Goal: Task Accomplishment & Management: Use online tool/utility

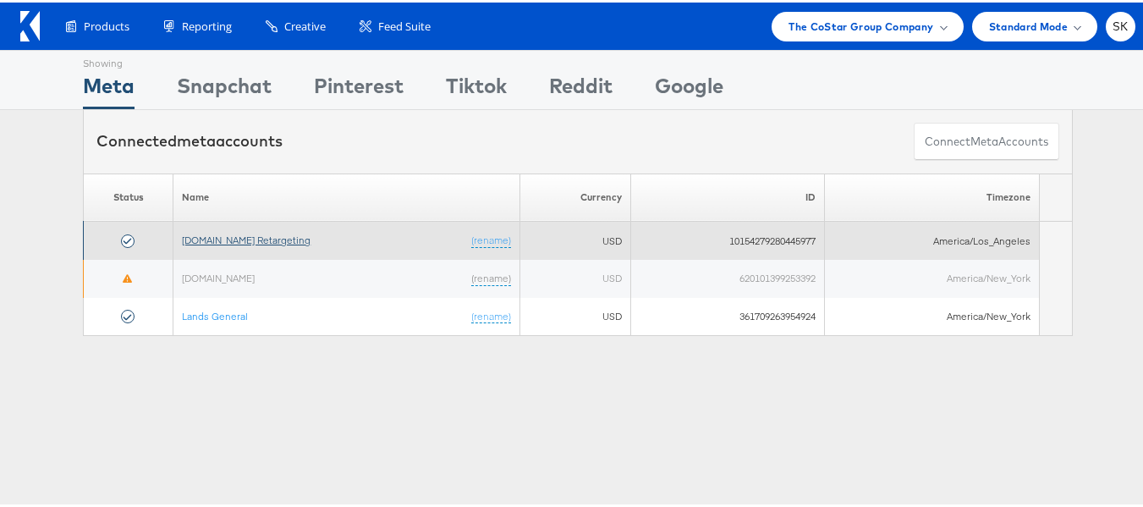
click at [289, 238] on link "[DOMAIN_NAME] Retargeting" at bounding box center [246, 237] width 129 height 13
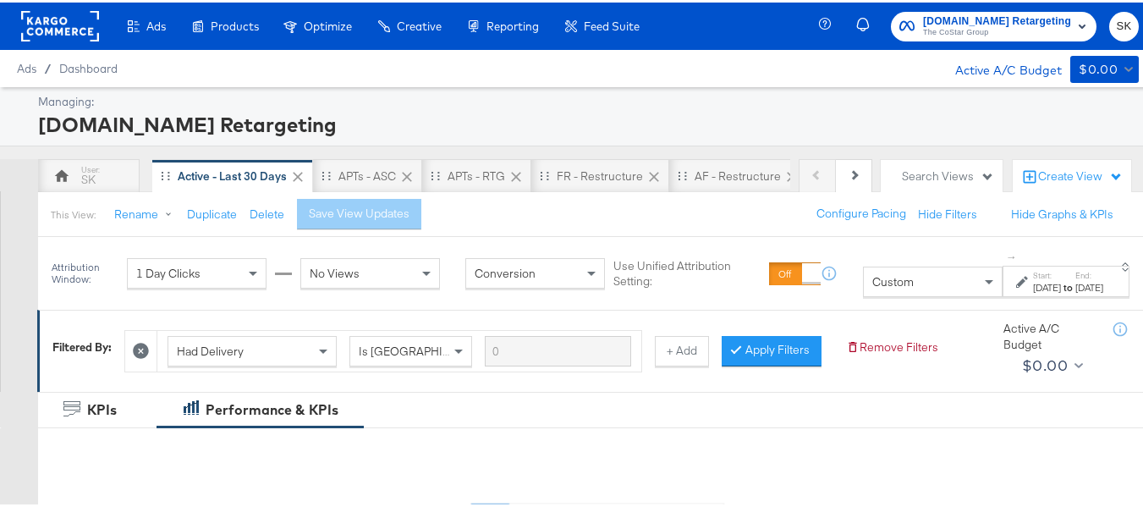
click at [991, 38] on button "Apartments.com Retargeting The CoStar Group" at bounding box center [994, 24] width 206 height 30
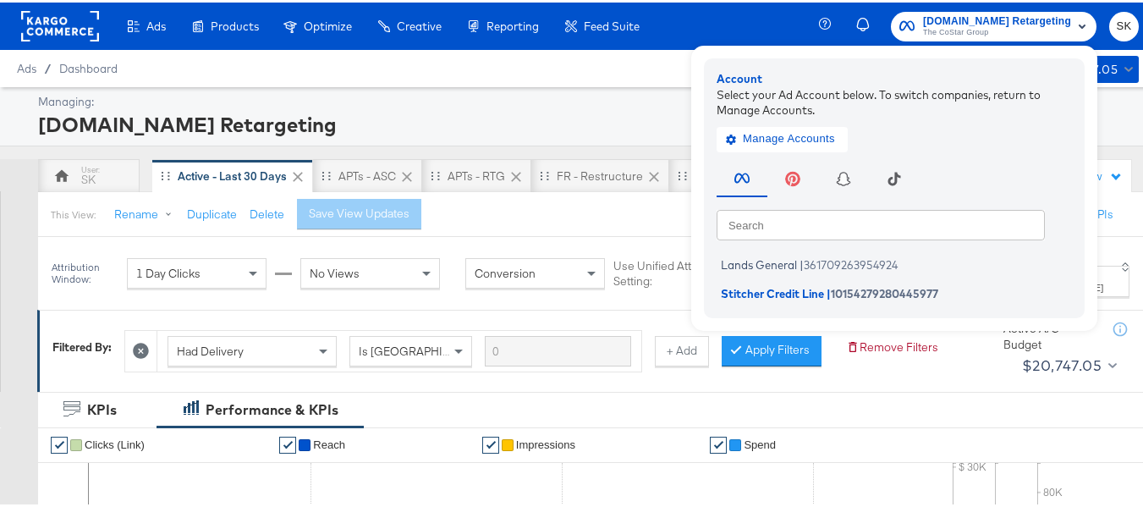
click at [69, 21] on rect at bounding box center [60, 23] width 78 height 30
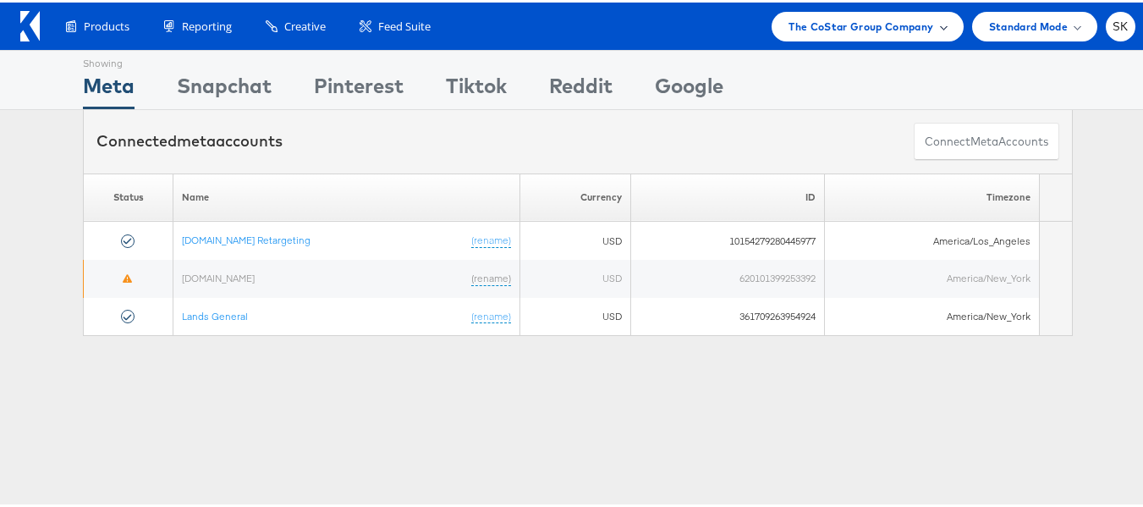
click at [909, 14] on div "The CoStar Group Company" at bounding box center [867, 24] width 191 height 30
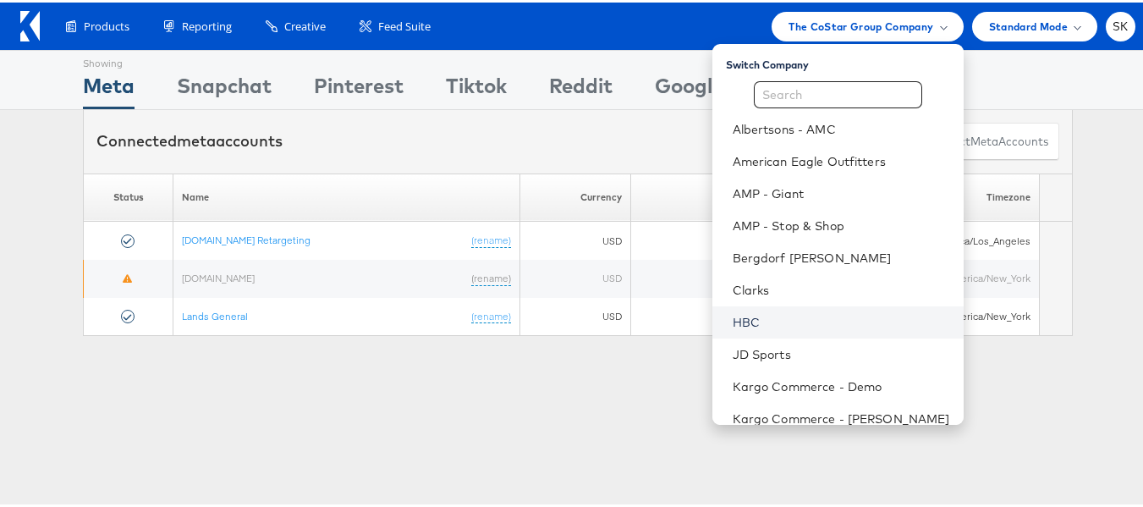
click at [741, 318] on link "HBC" at bounding box center [841, 319] width 217 height 17
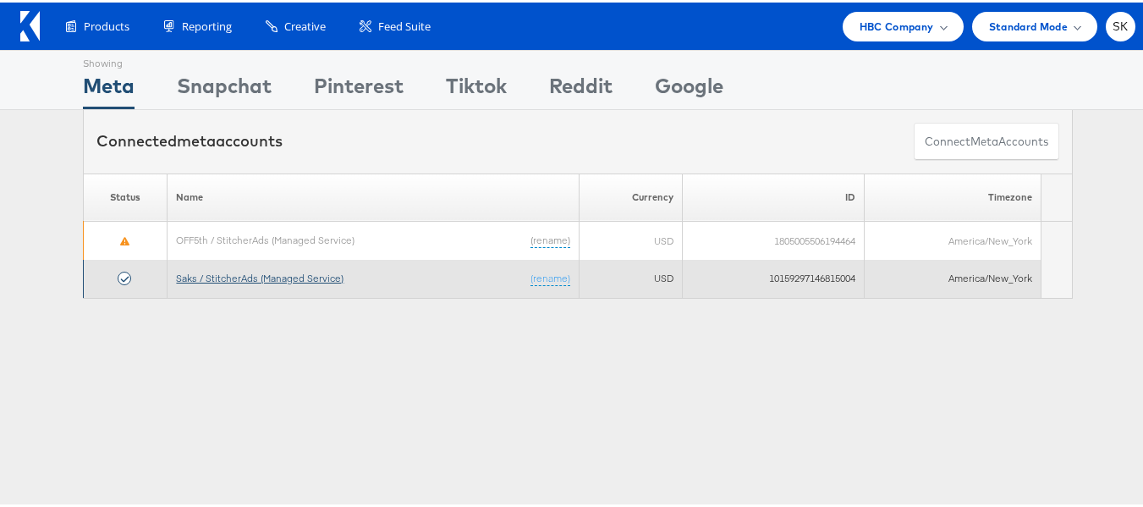
click at [257, 277] on link "Saks / StitcherAds (Managed Service)" at bounding box center [260, 275] width 168 height 13
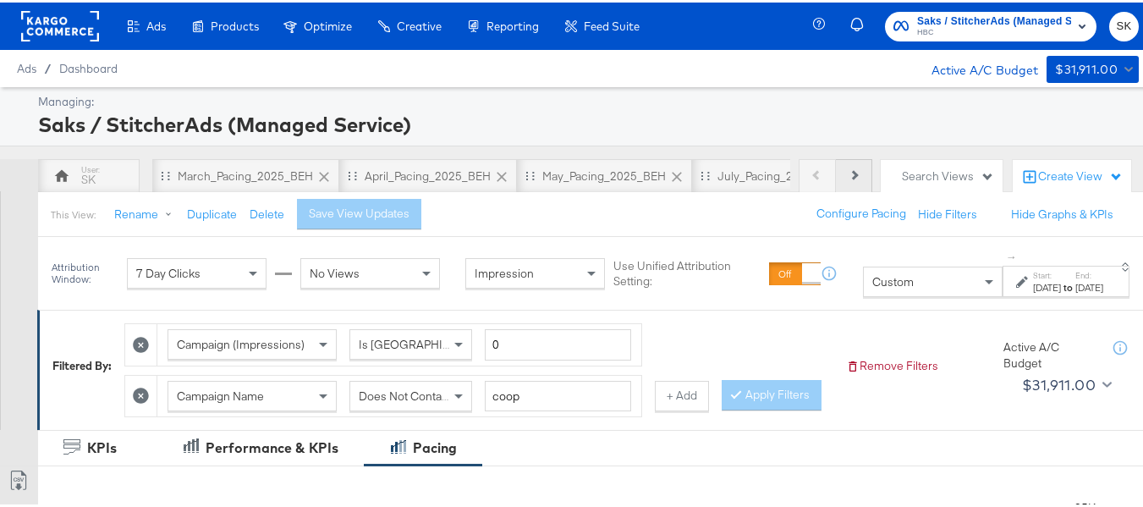
click at [846, 169] on button "Next" at bounding box center [854, 174] width 36 height 34
click at [845, 169] on button "Next" at bounding box center [854, 174] width 36 height 34
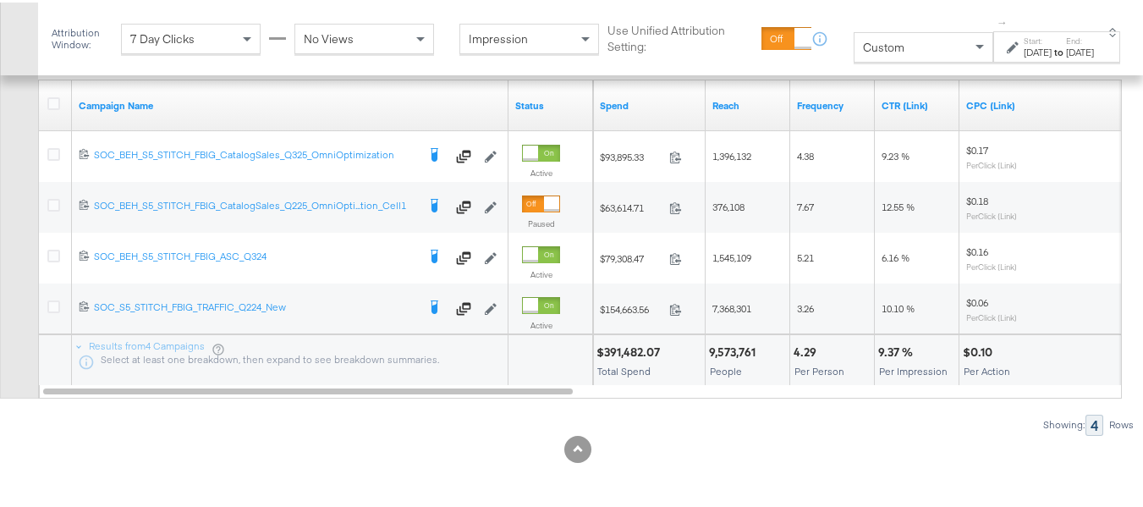
scroll to position [917, 0]
click at [1073, 47] on div "Aug 31st 2025" at bounding box center [1080, 50] width 28 height 14
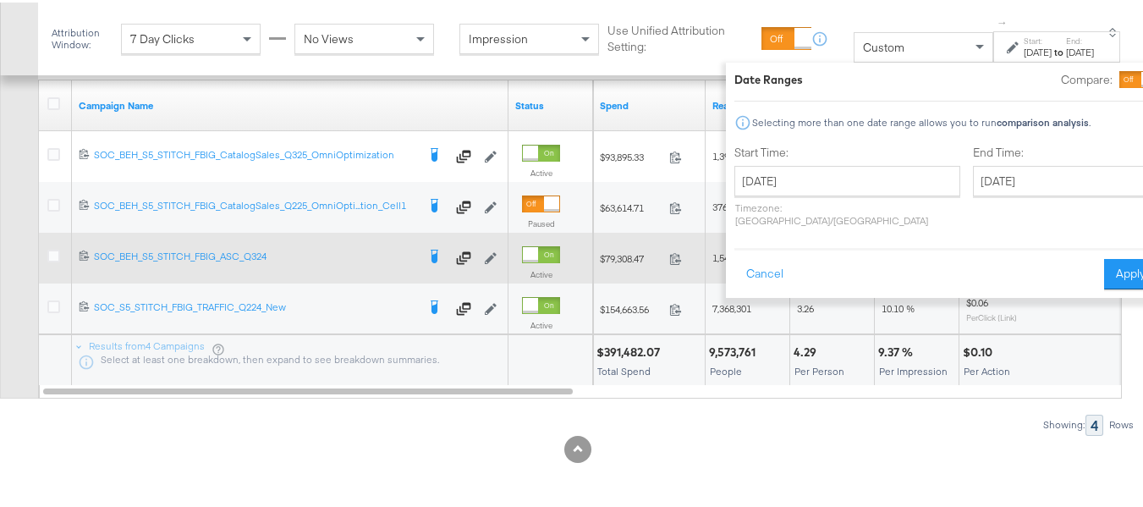
click at [1104, 256] on button "Apply" at bounding box center [1130, 271] width 53 height 30
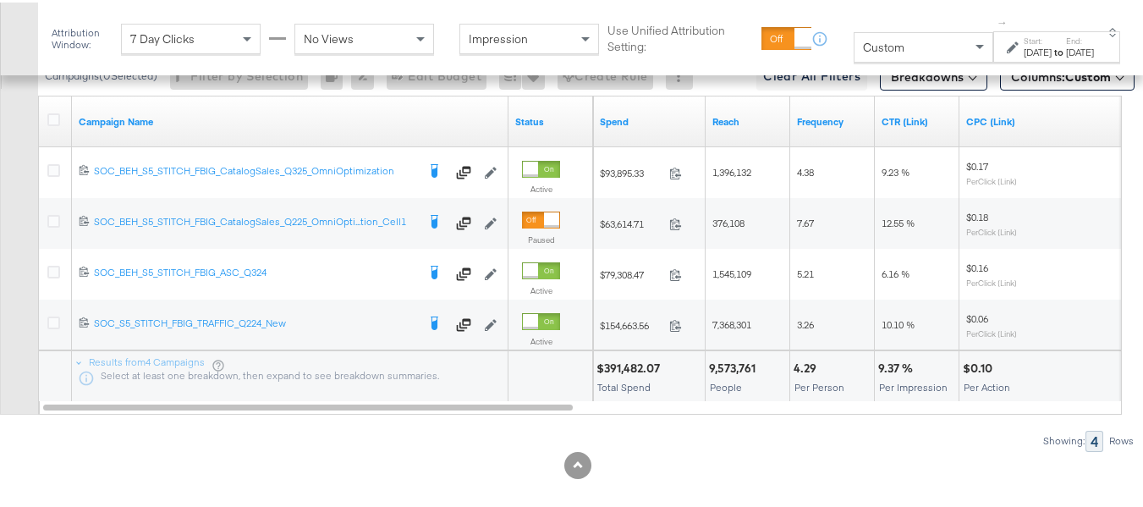
scroll to position [833, 0]
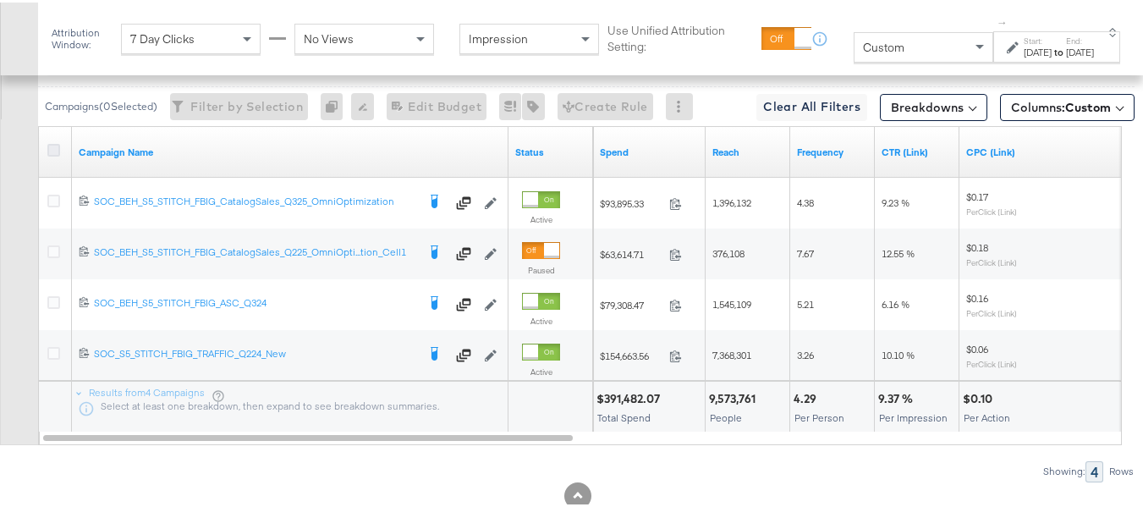
click at [56, 154] on icon at bounding box center [53, 147] width 13 height 13
click at [0, 0] on input "checkbox" at bounding box center [0, 0] width 0 height 0
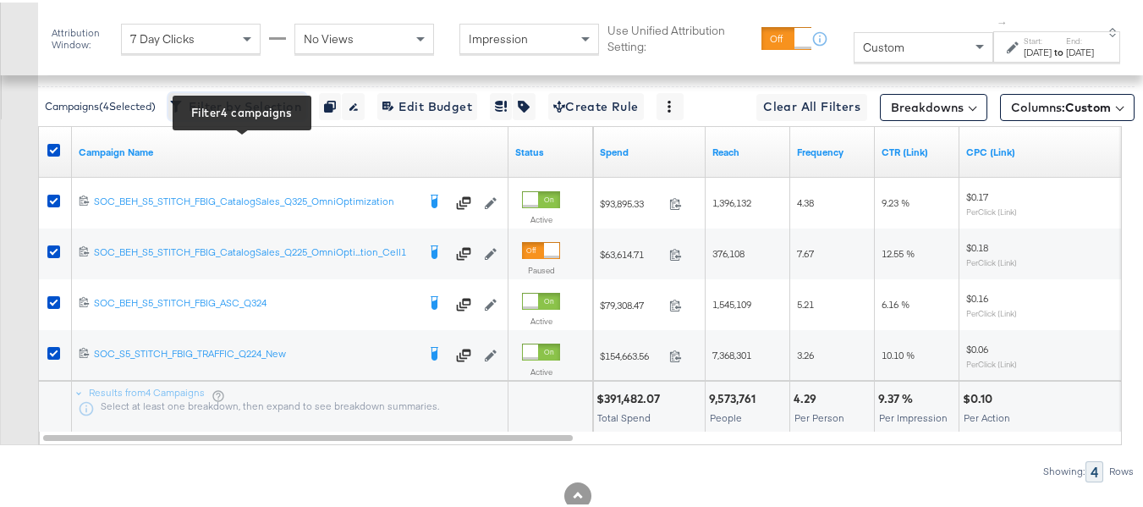
click at [266, 115] on span "Filter by Selection Filter 4 campaigns" at bounding box center [237, 104] width 128 height 21
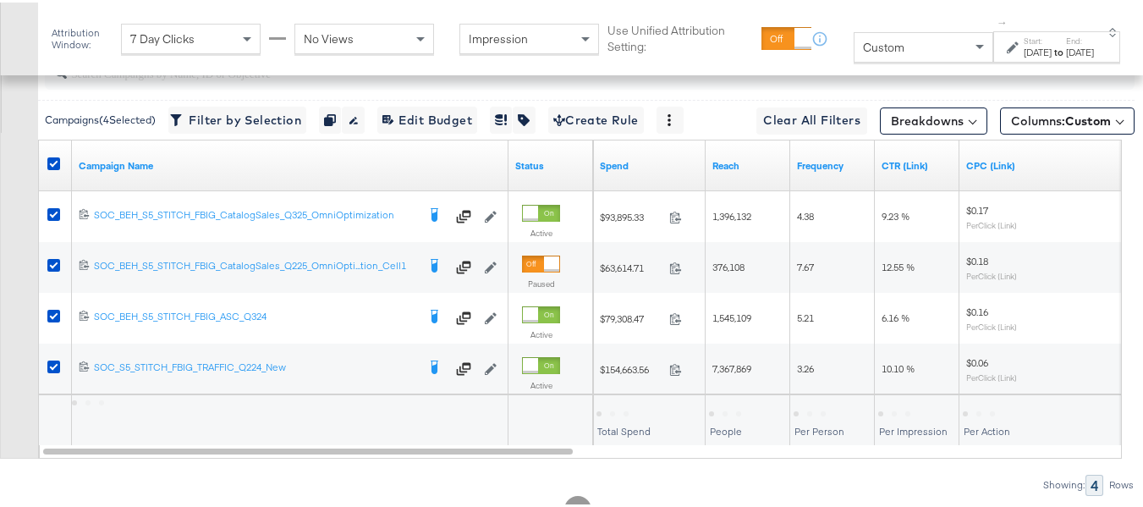
click at [1066, 57] on div "Aug 31st 2025" at bounding box center [1080, 50] width 28 height 14
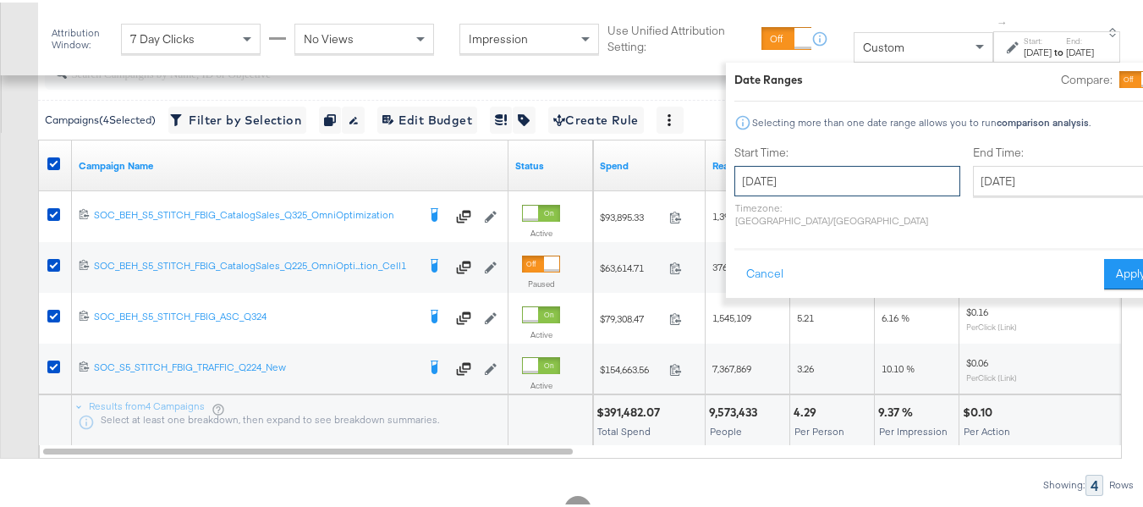
click at [799, 187] on input "August 1st 2025" at bounding box center [847, 178] width 226 height 30
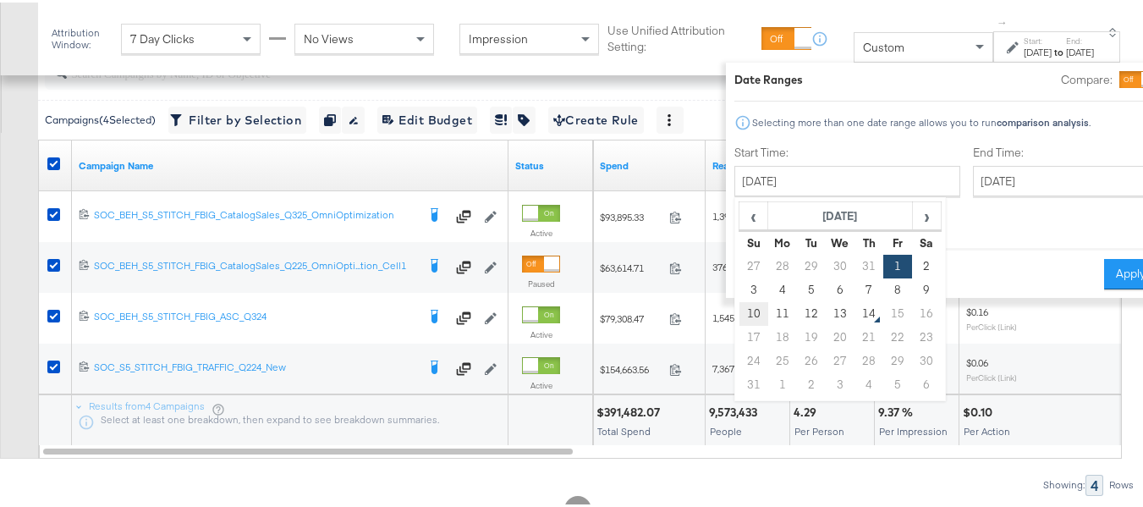
click at [739, 316] on td "10" at bounding box center [753, 312] width 29 height 24
type input "August 10th 2025"
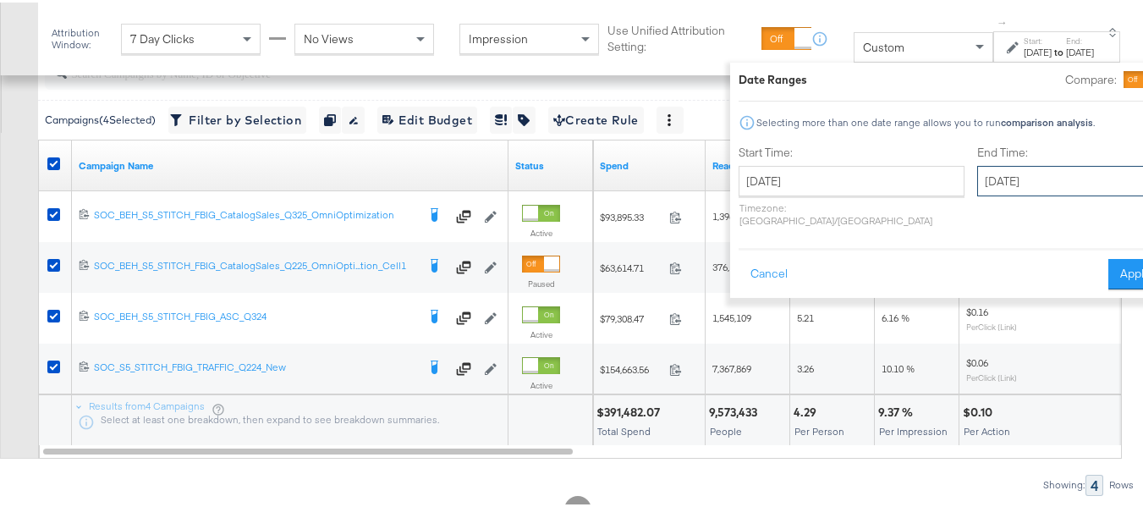
click at [1018, 188] on input "August 31st 2025" at bounding box center [1066, 178] width 178 height 30
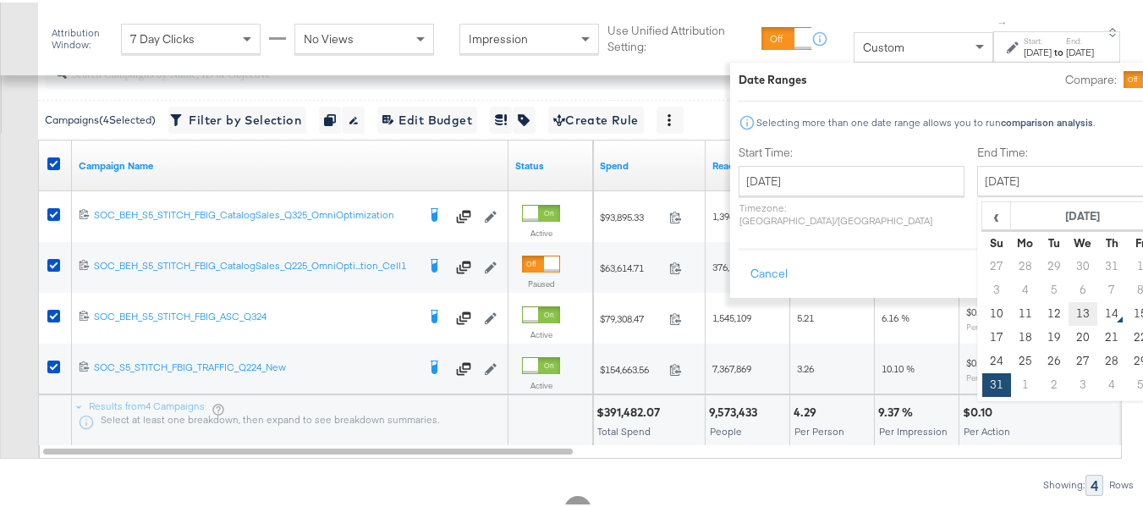
click at [1069, 312] on td "13" at bounding box center [1083, 312] width 29 height 24
type input "August 13th 2025"
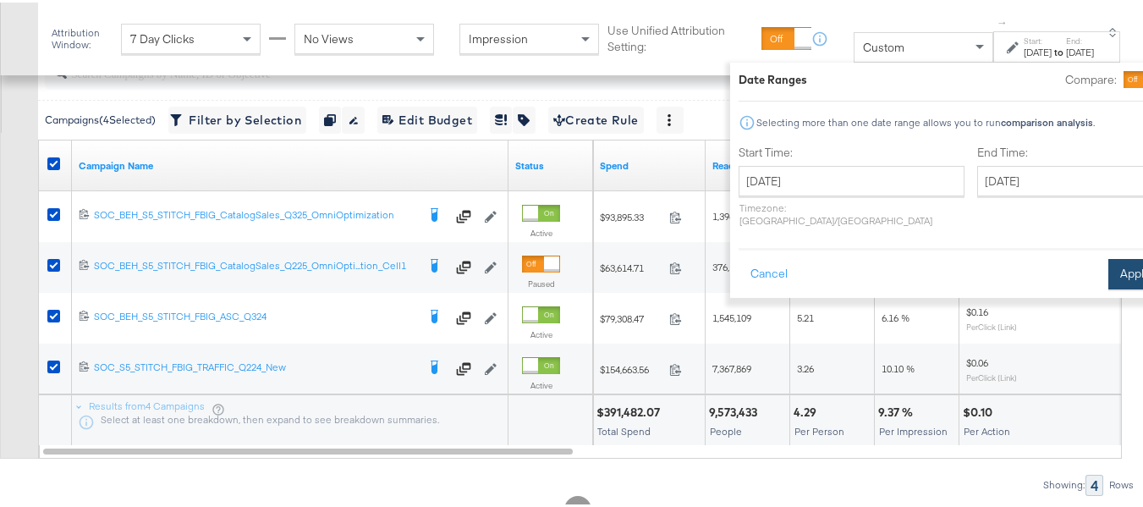
click at [1108, 256] on button "Apply" at bounding box center [1134, 271] width 53 height 30
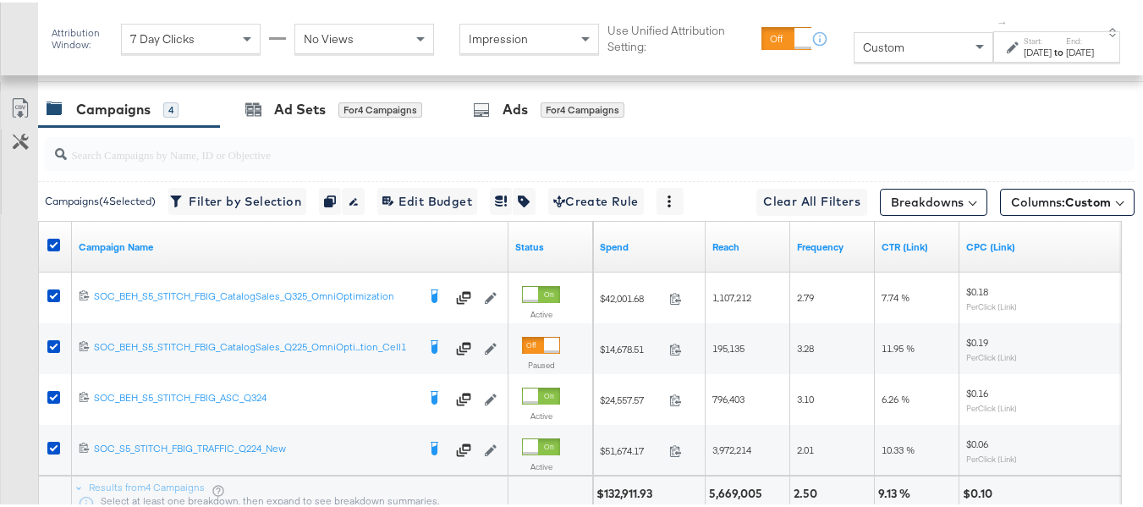
scroll to position [696, 0]
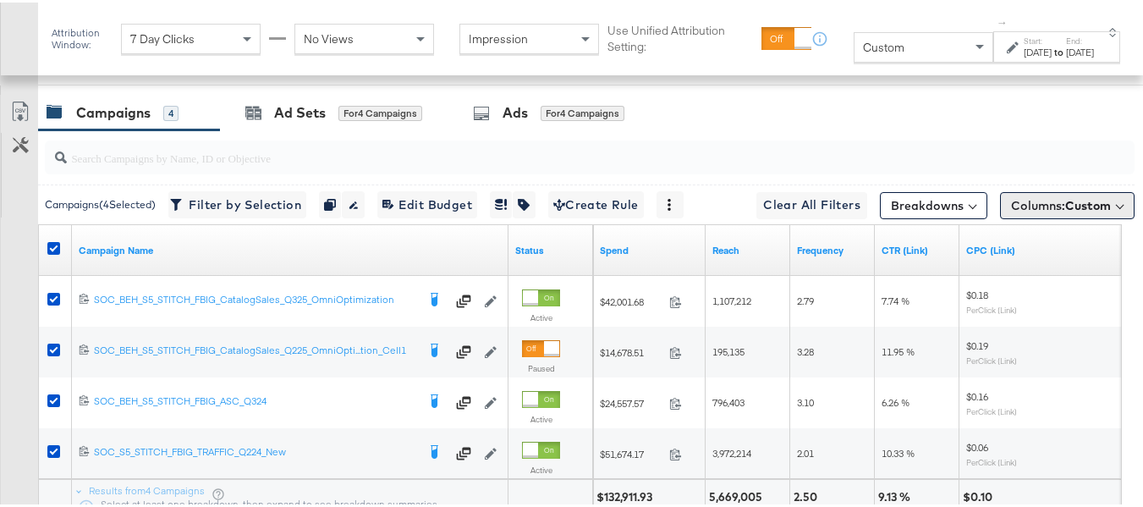
click at [1065, 211] on span "Custom" at bounding box center [1088, 202] width 46 height 15
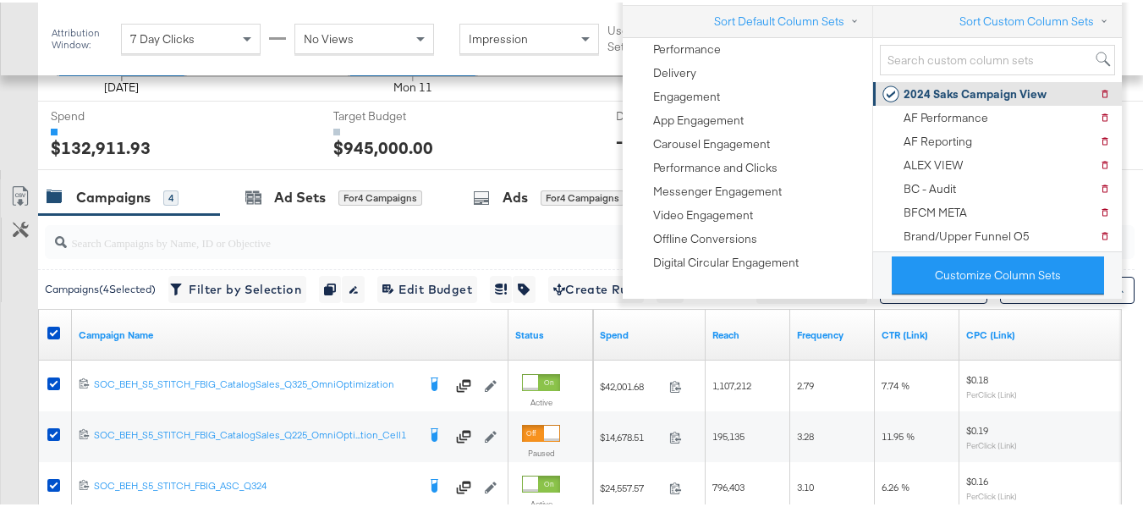
click at [953, 95] on div "2024 Saks Campaign View" at bounding box center [975, 92] width 143 height 16
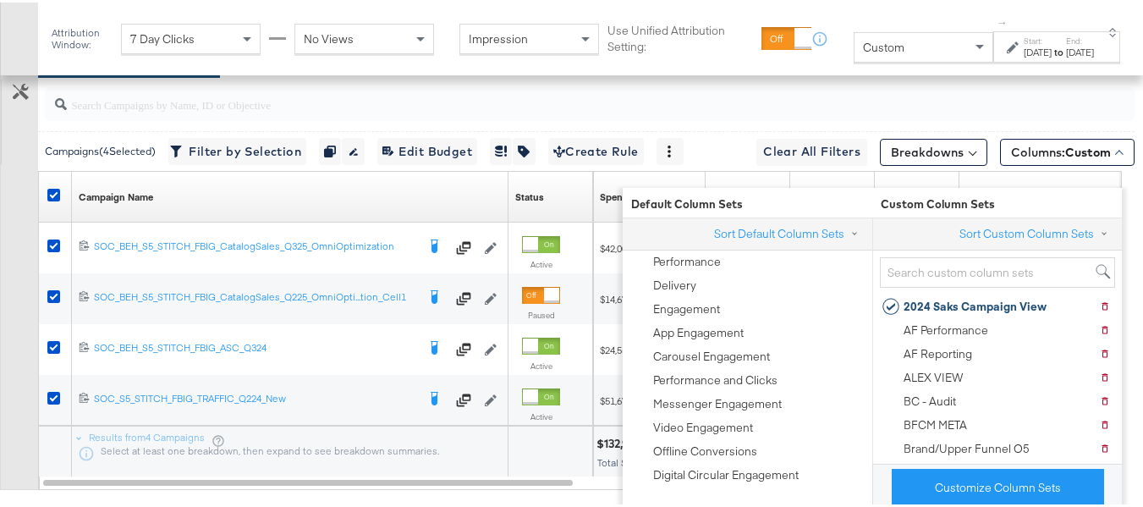
scroll to position [866, 0]
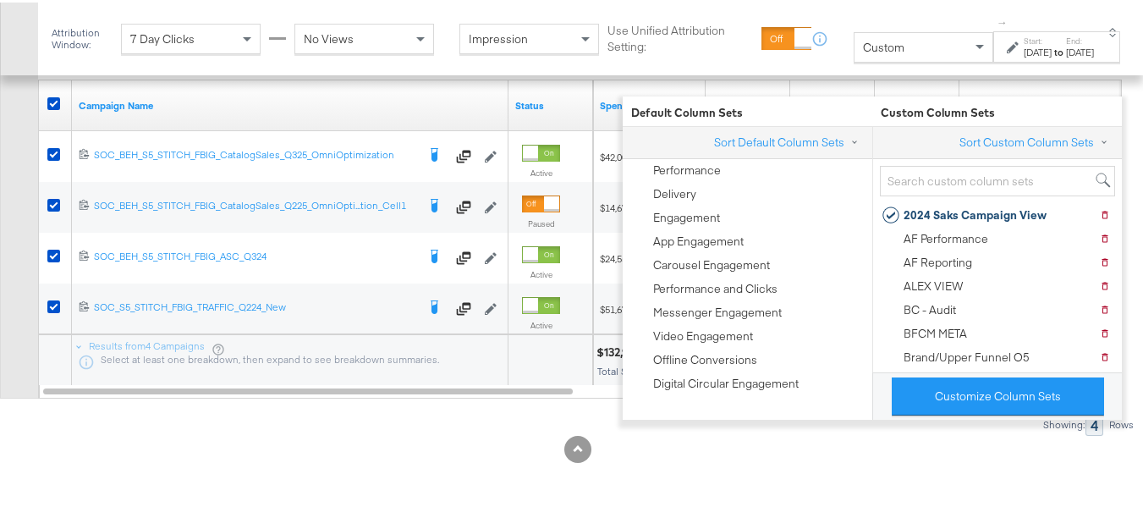
click at [0, 338] on div "Customize KPIs Export as CSV" at bounding box center [19, 172] width 38 height 448
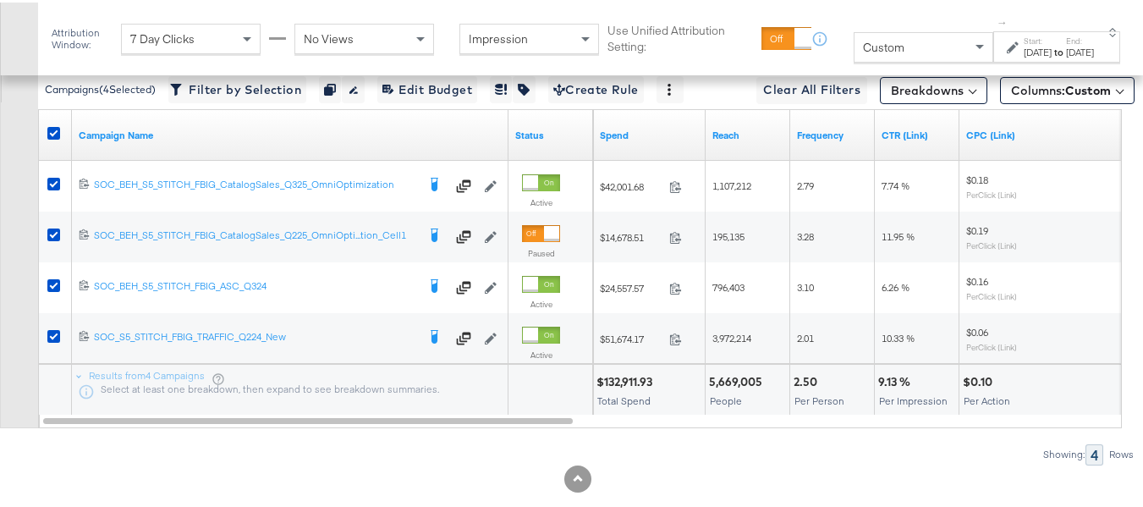
scroll to position [782, 0]
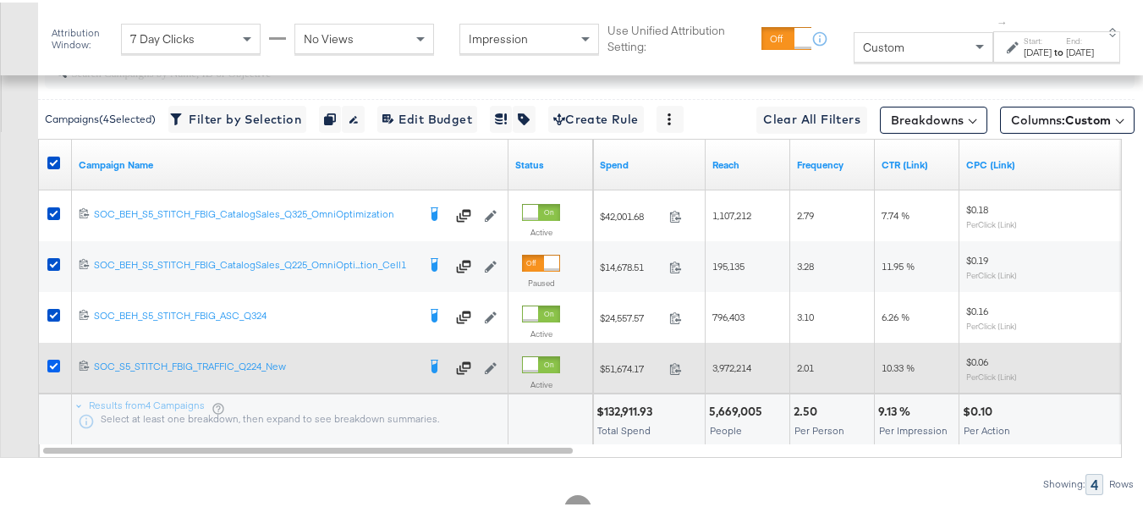
click at [47, 370] on icon at bounding box center [53, 363] width 13 height 13
click at [0, 0] on input "checkbox" at bounding box center [0, 0] width 0 height 0
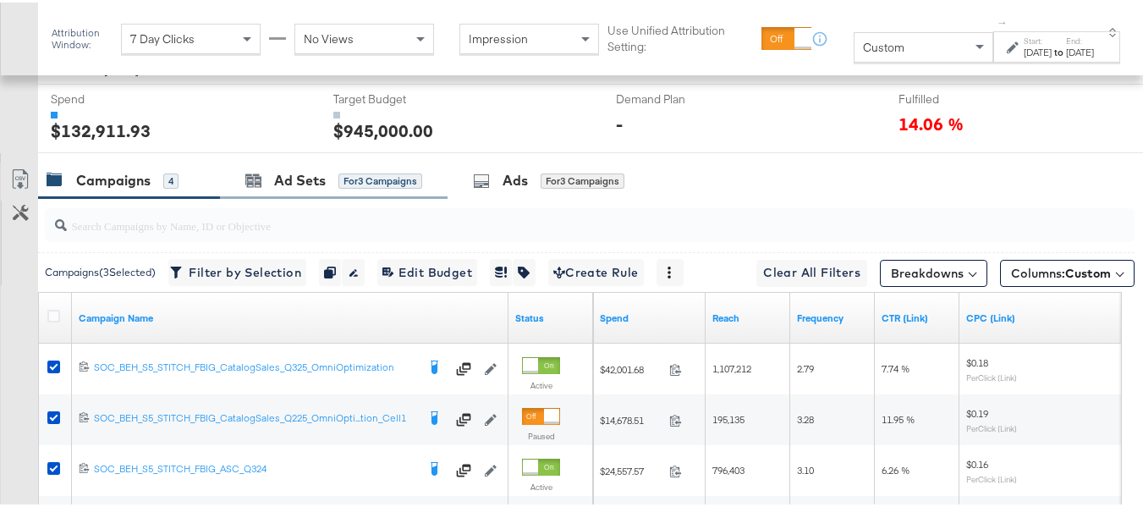
scroll to position [613, 0]
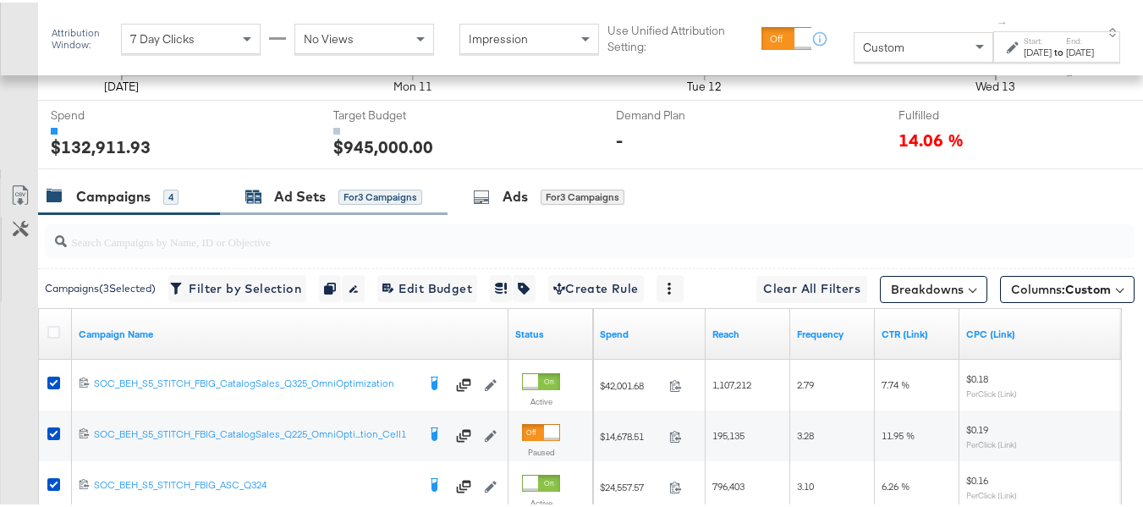
click at [301, 204] on div "Ad Sets" at bounding box center [300, 193] width 52 height 19
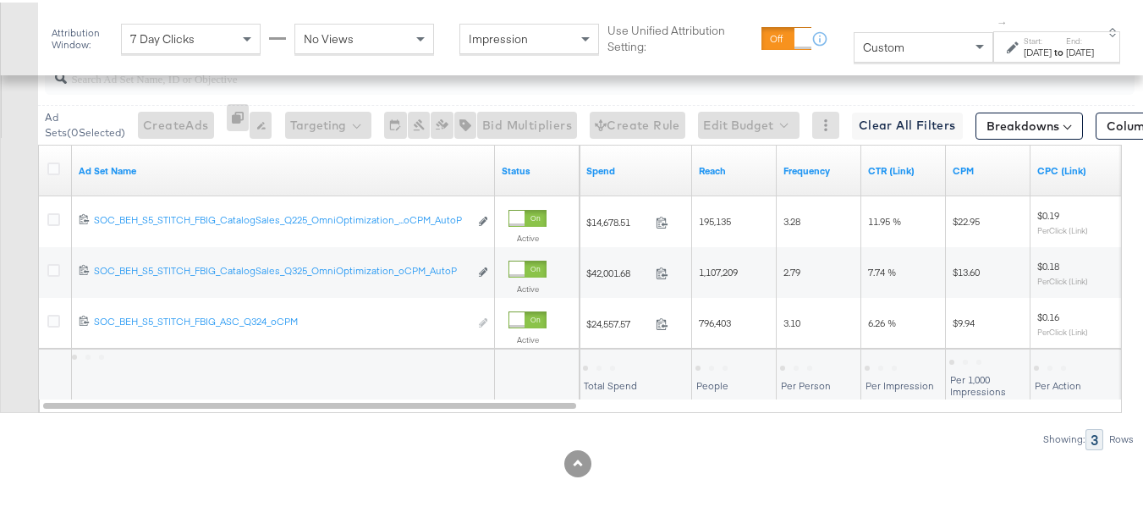
scroll to position [782, 0]
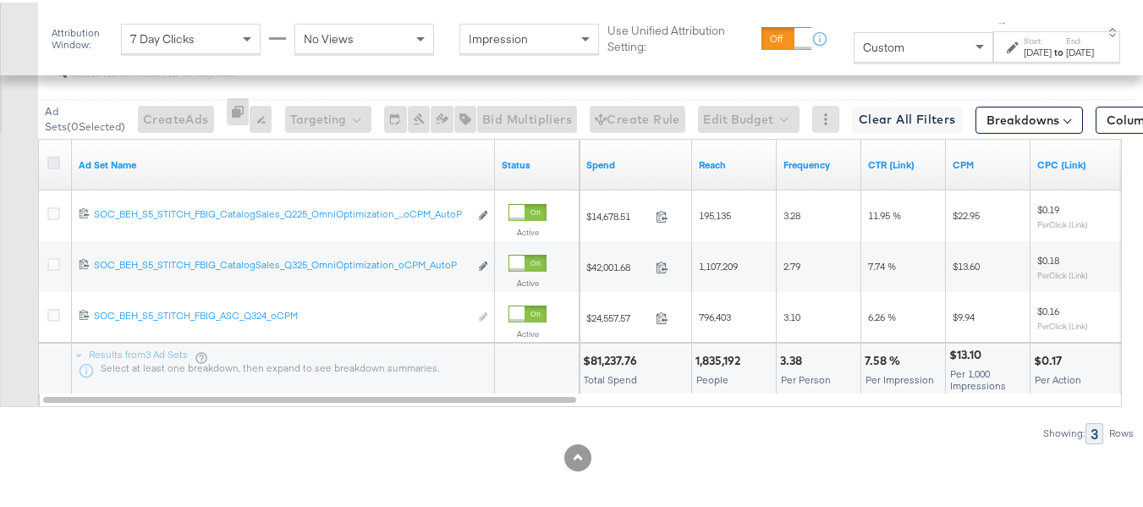
click at [52, 167] on icon at bounding box center [53, 160] width 13 height 13
click at [0, 0] on input "checkbox" at bounding box center [0, 0] width 0 height 0
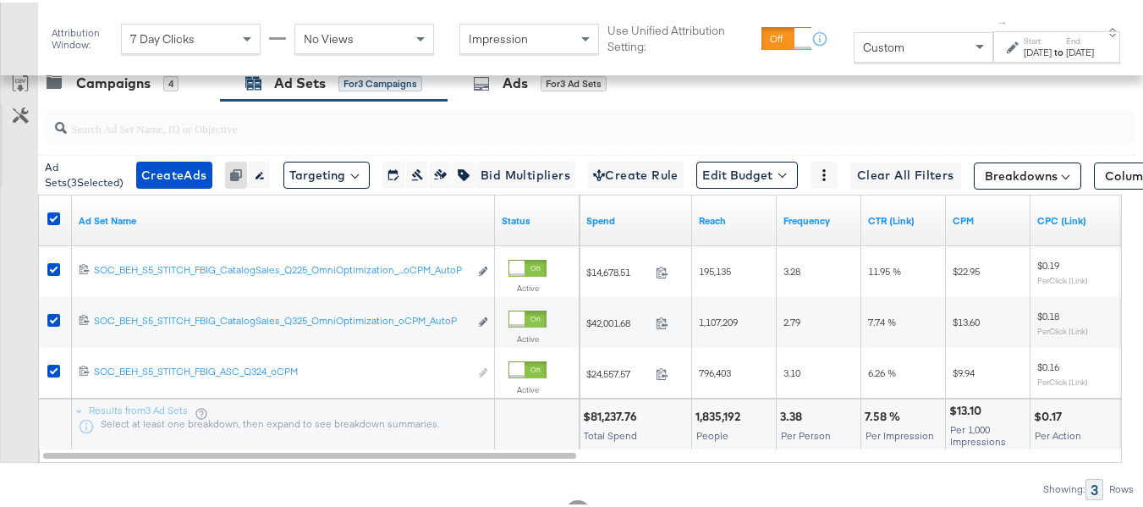
scroll to position [697, 0]
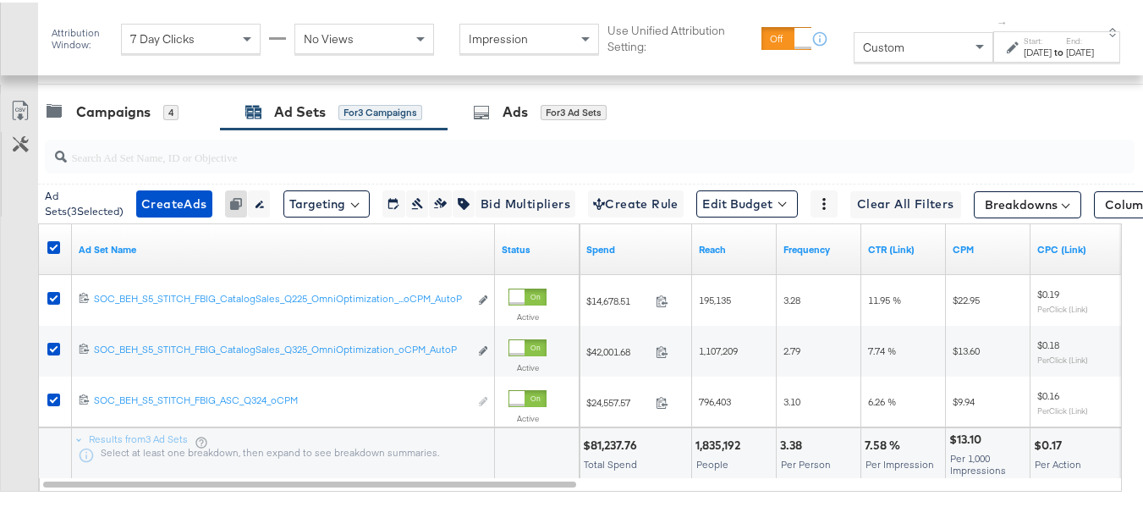
click at [1109, 206] on div "Ad Sets ( 3 Selected) Create Ads Create 3 ads Cannot duplicate Adset from Advan…" at bounding box center [586, 201] width 1097 height 40
click at [1105, 211] on span "Columns: Custom" at bounding box center [1155, 202] width 100 height 17
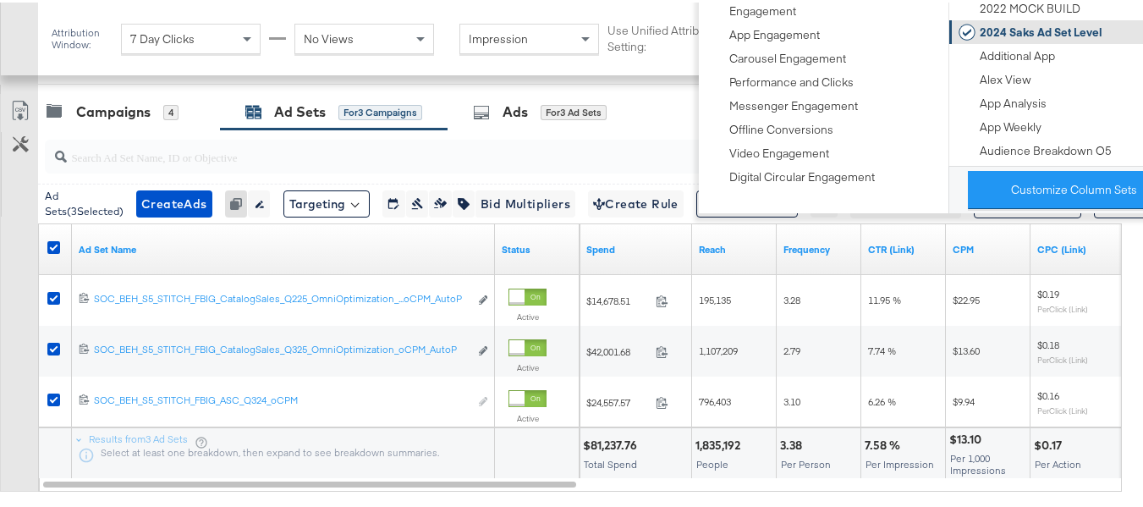
click at [1038, 23] on div "2024 Saks Ad Set Level" at bounding box center [1041, 30] width 123 height 16
click at [0, 311] on div "Customize KPIs Export as CSV" at bounding box center [19, 290] width 38 height 398
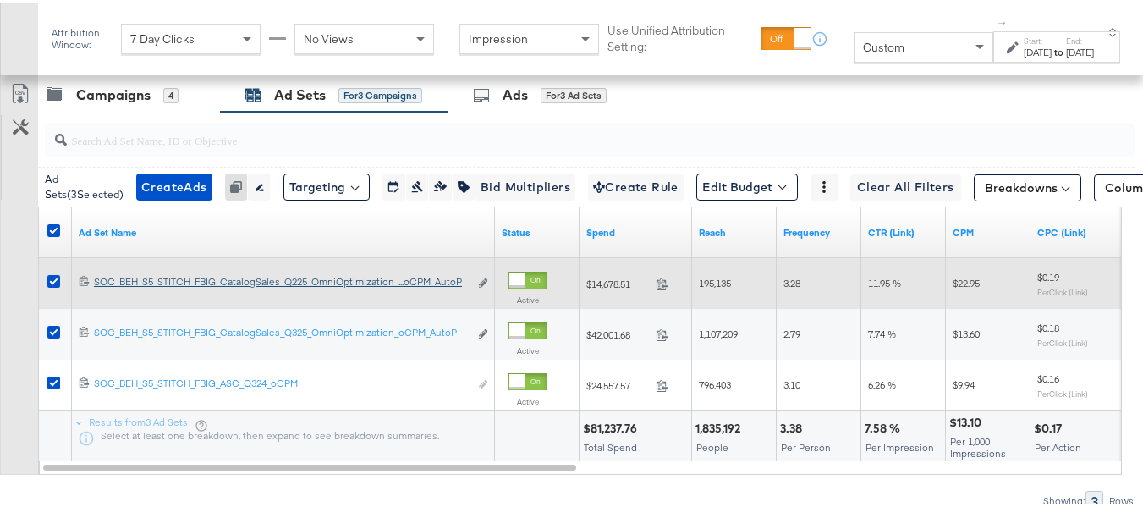
scroll to position [816, 0]
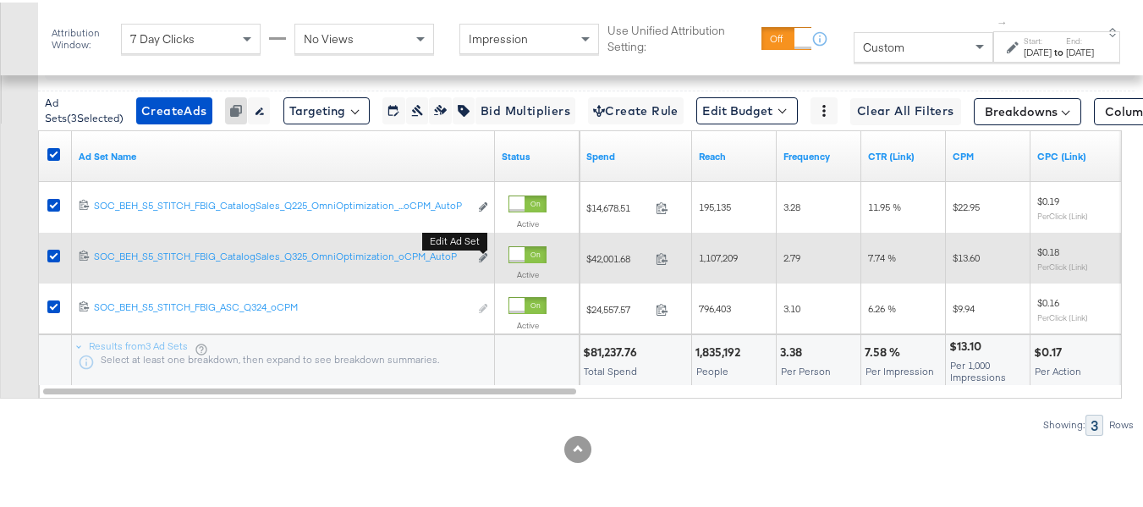
click at [483, 251] on button "Edit ad set" at bounding box center [483, 256] width 10 height 18
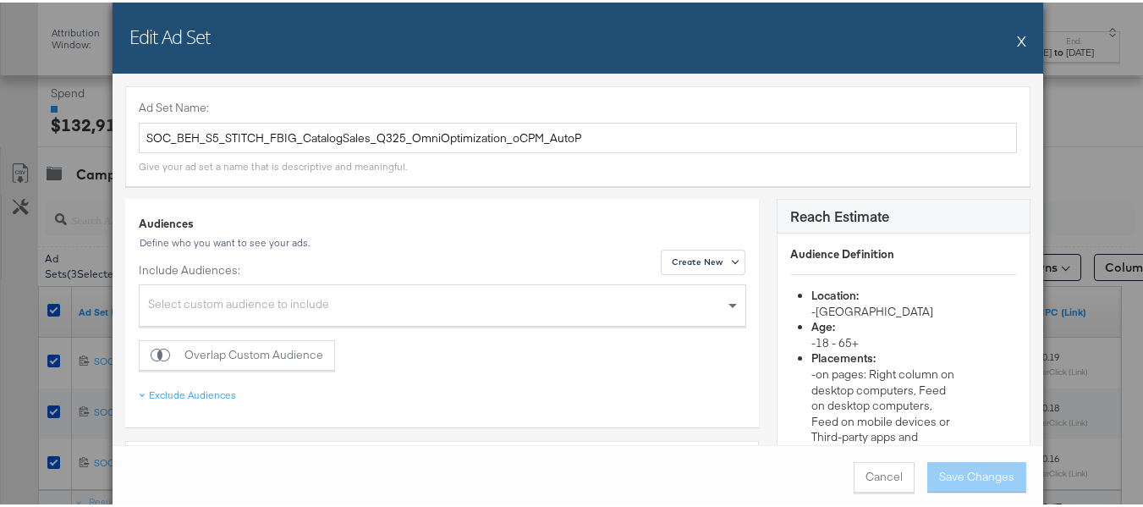
scroll to position [477, 0]
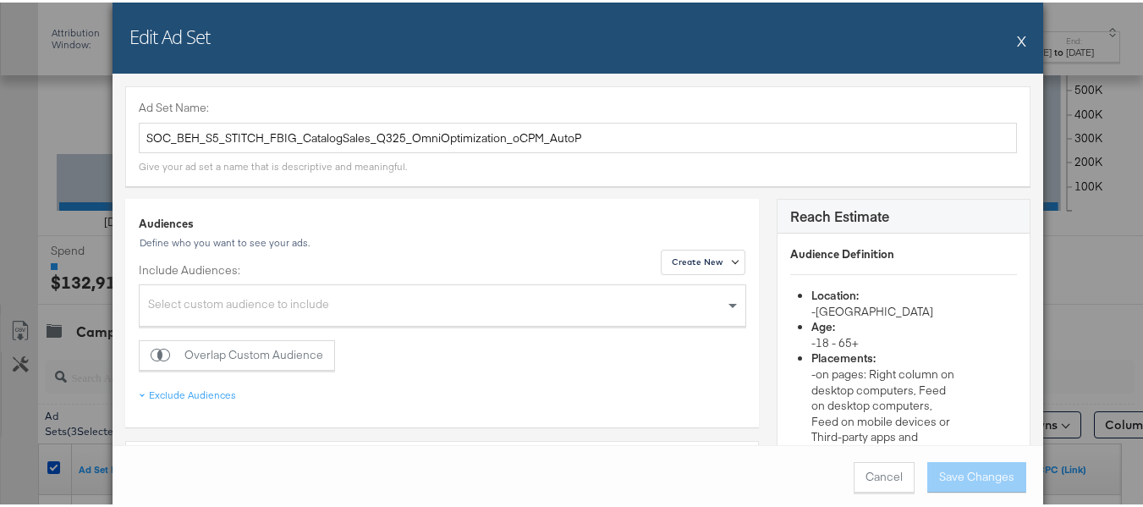
click at [1017, 35] on button "X" at bounding box center [1021, 38] width 9 height 34
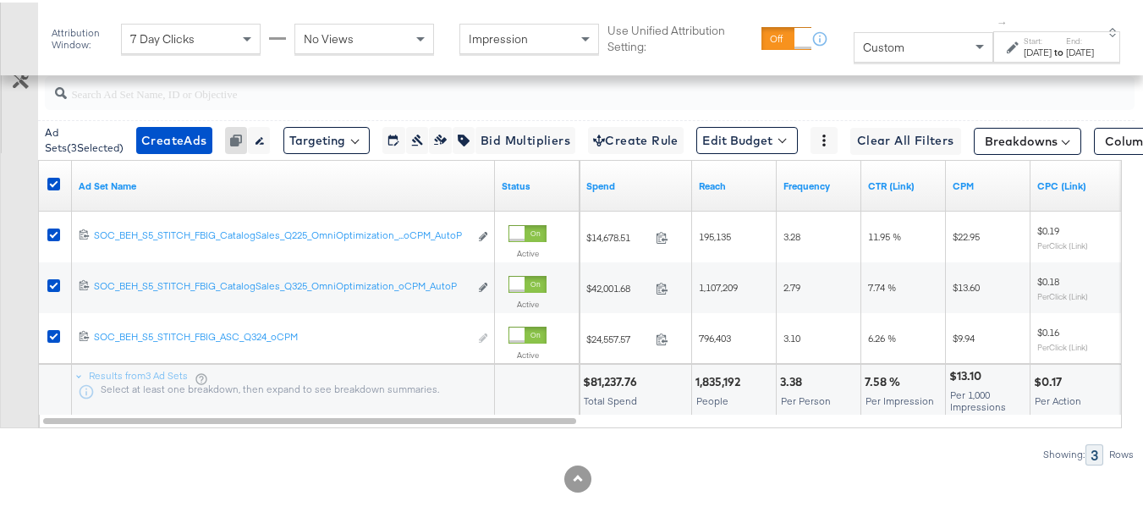
scroll to position [731, 0]
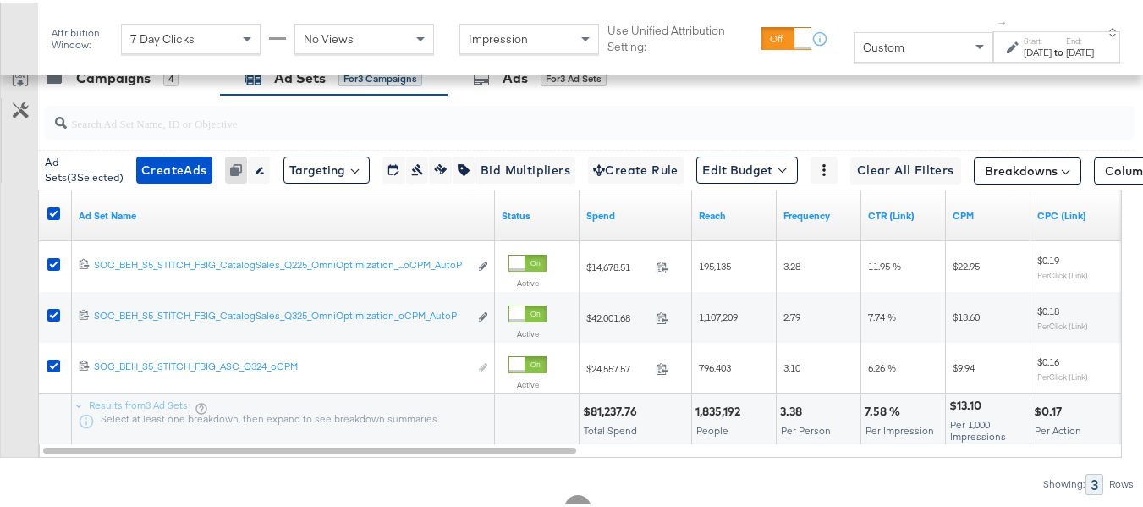
click at [17, 85] on icon at bounding box center [20, 74] width 20 height 20
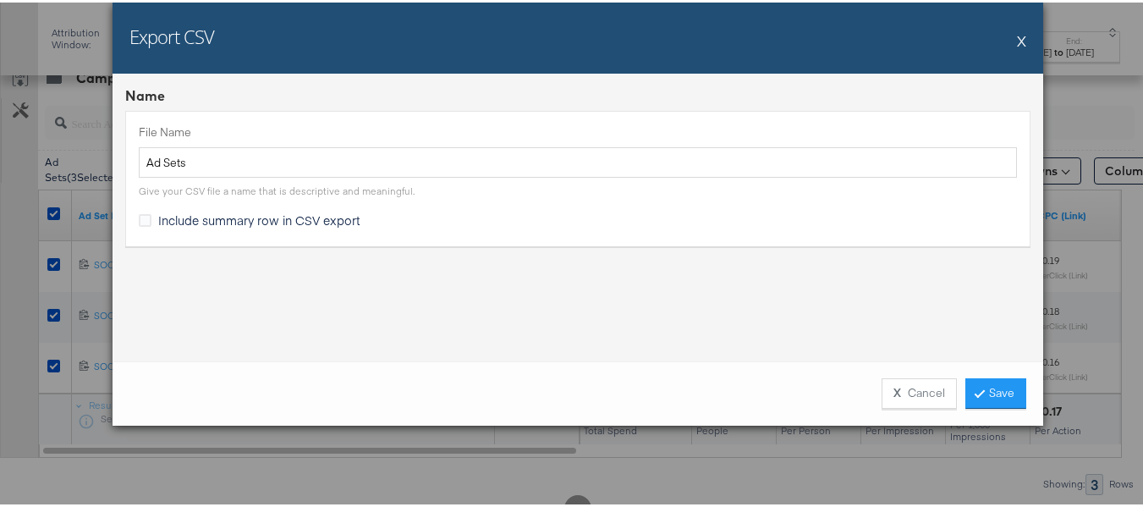
drag, startPoint x: 249, startPoint y: 219, endPoint x: 348, endPoint y: 261, distance: 107.3
click at [248, 219] on span "Include summary row in CSV export" at bounding box center [259, 217] width 202 height 17
click at [0, 0] on input "Include summary row in CSV export" at bounding box center [0, 0] width 0 height 0
click at [987, 384] on link "Save" at bounding box center [995, 391] width 61 height 30
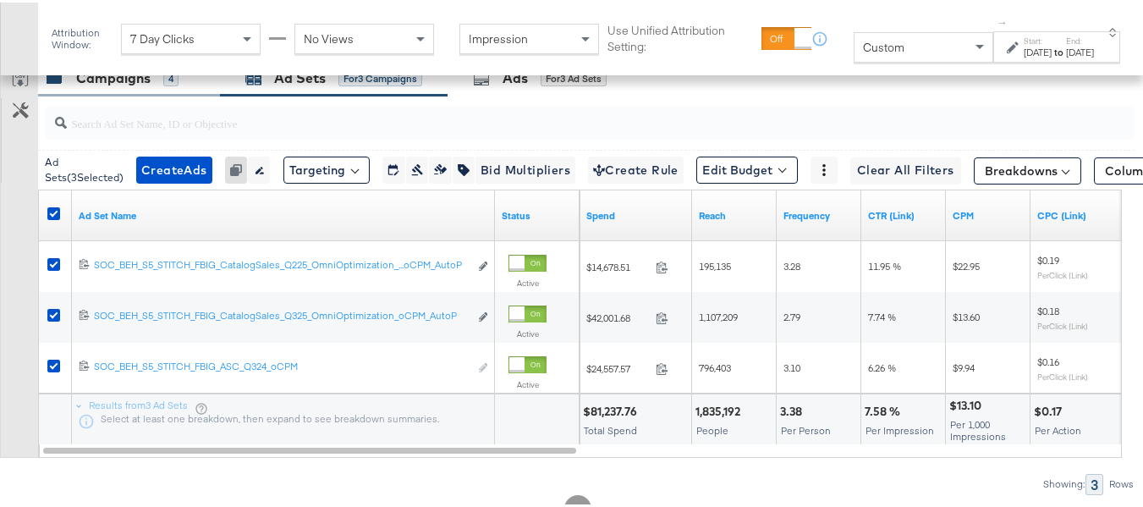
click at [128, 85] on div "Campaigns" at bounding box center [113, 75] width 74 height 19
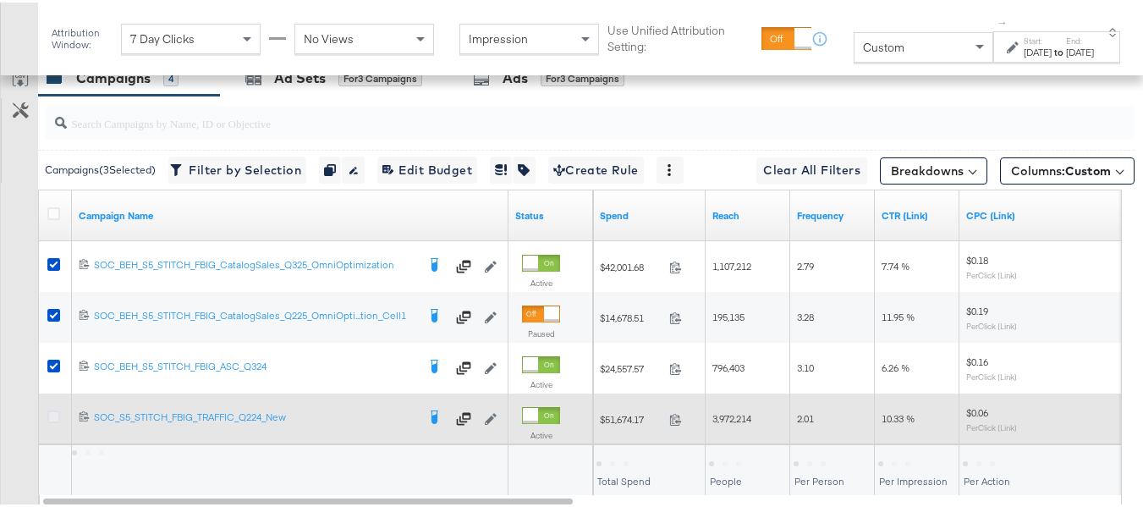
click at [53, 421] on icon at bounding box center [53, 414] width 13 height 13
click at [0, 0] on input "checkbox" at bounding box center [0, 0] width 0 height 0
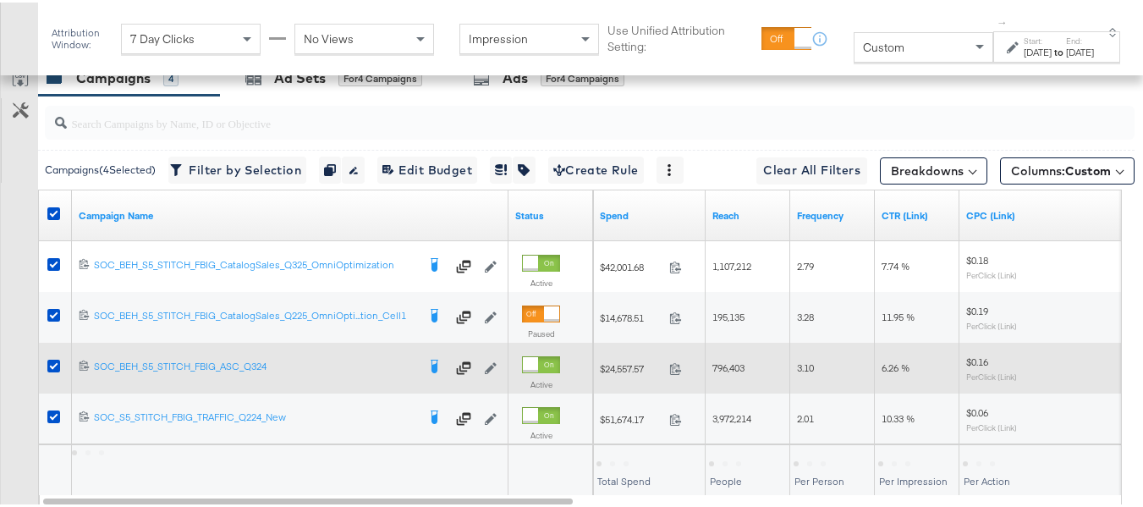
click at [58, 377] on div at bounding box center [56, 365] width 31 height 30
click at [53, 370] on icon at bounding box center [53, 363] width 13 height 13
click at [0, 0] on input "checkbox" at bounding box center [0, 0] width 0 height 0
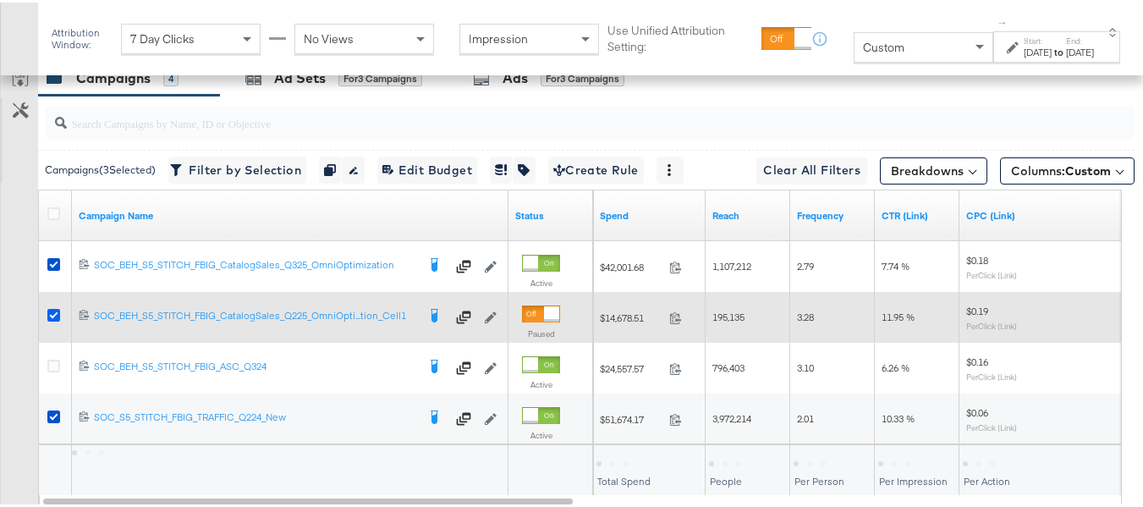
click at [53, 319] on icon at bounding box center [53, 312] width 13 height 13
click at [0, 0] on input "checkbox" at bounding box center [0, 0] width 0 height 0
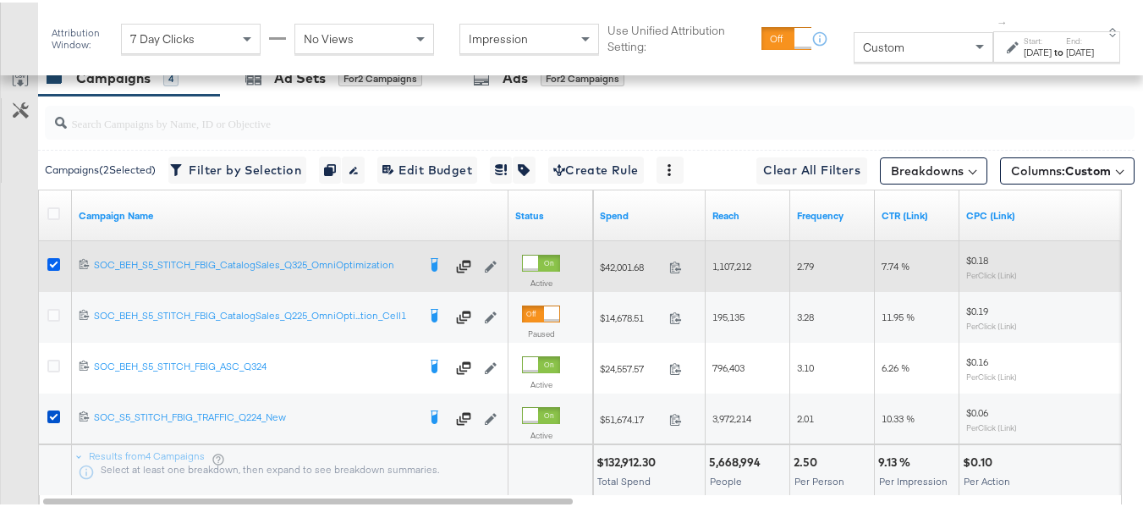
click at [51, 268] on icon at bounding box center [53, 262] width 13 height 13
click at [0, 0] on input "checkbox" at bounding box center [0, 0] width 0 height 0
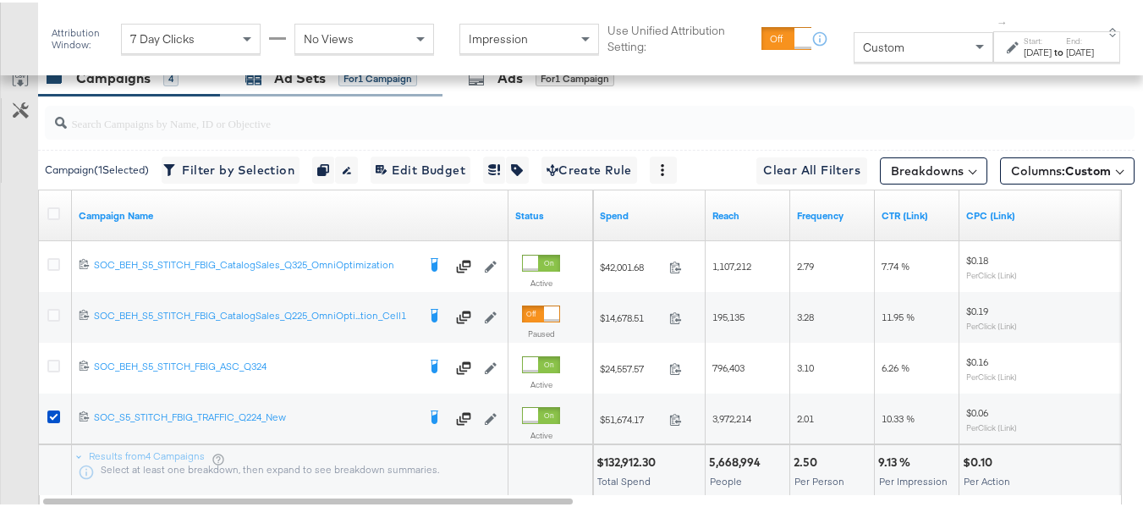
click at [303, 85] on div "Ad Sets" at bounding box center [300, 75] width 52 height 19
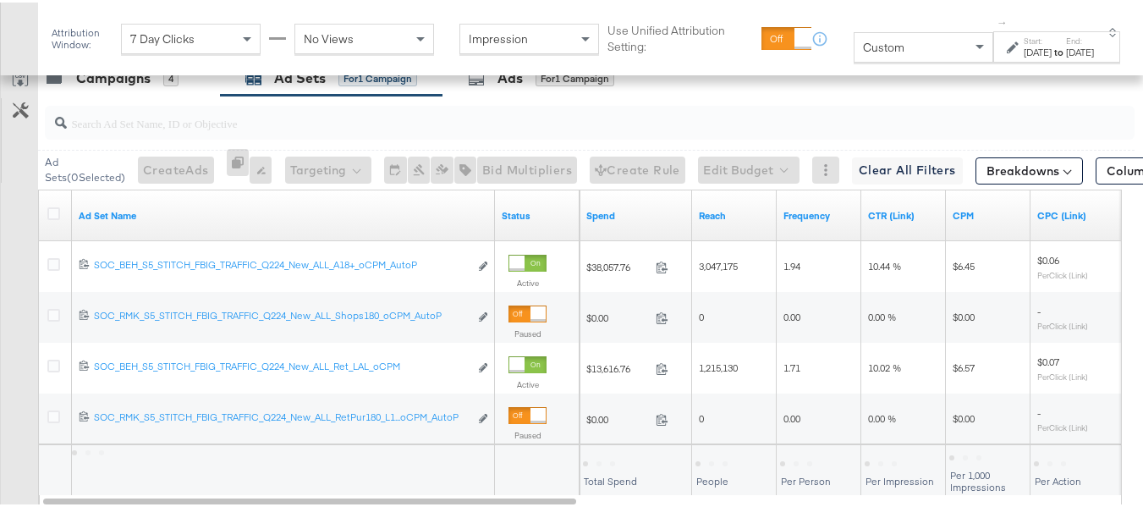
click at [56, 222] on div at bounding box center [56, 213] width 18 height 17
click at [52, 217] on icon at bounding box center [53, 211] width 13 height 13
click at [0, 0] on input "checkbox" at bounding box center [0, 0] width 0 height 0
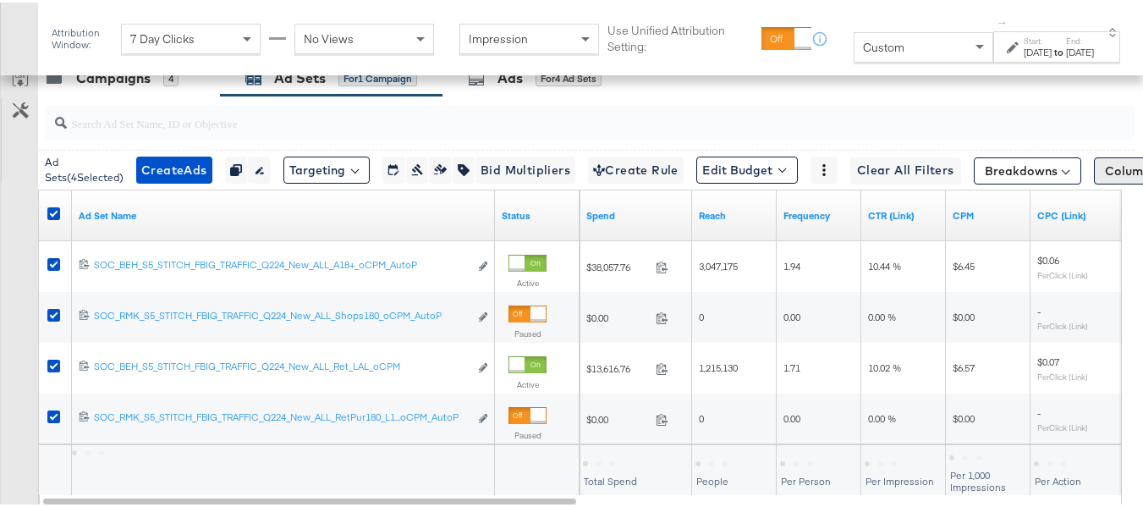
click at [1109, 177] on span "Columns: Custom" at bounding box center [1155, 168] width 100 height 17
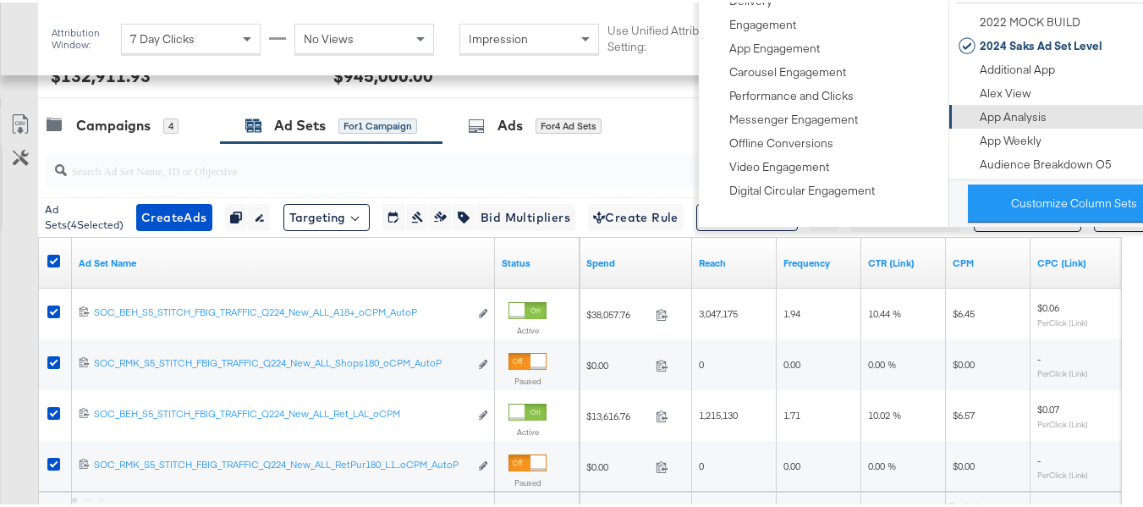
scroll to position [646, 0]
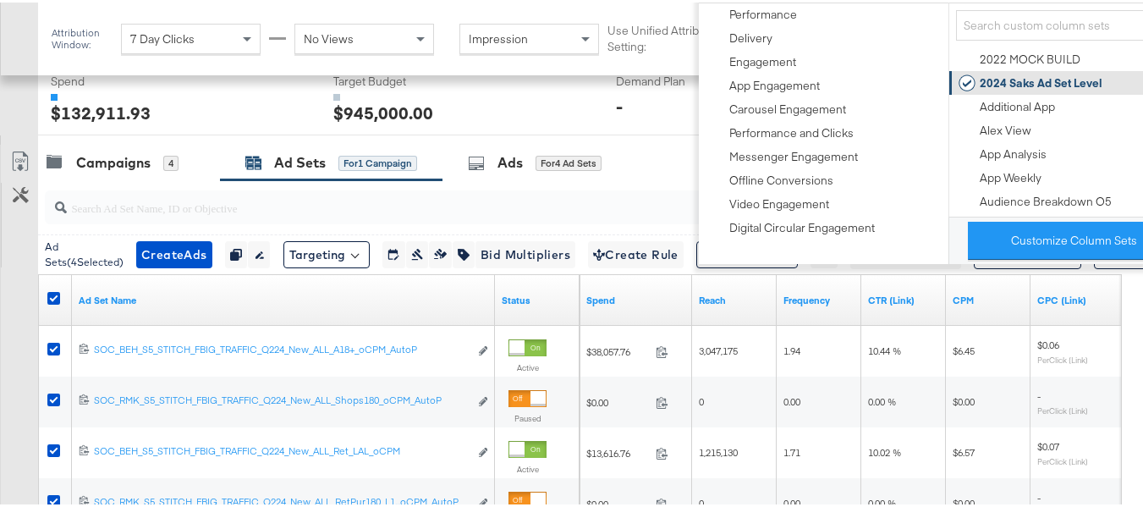
click at [1029, 81] on div "2024 Saks Ad Set Level" at bounding box center [1041, 81] width 123 height 16
click at [0, 312] on div "Customize KPIs Export as CSV" at bounding box center [19, 366] width 38 height 448
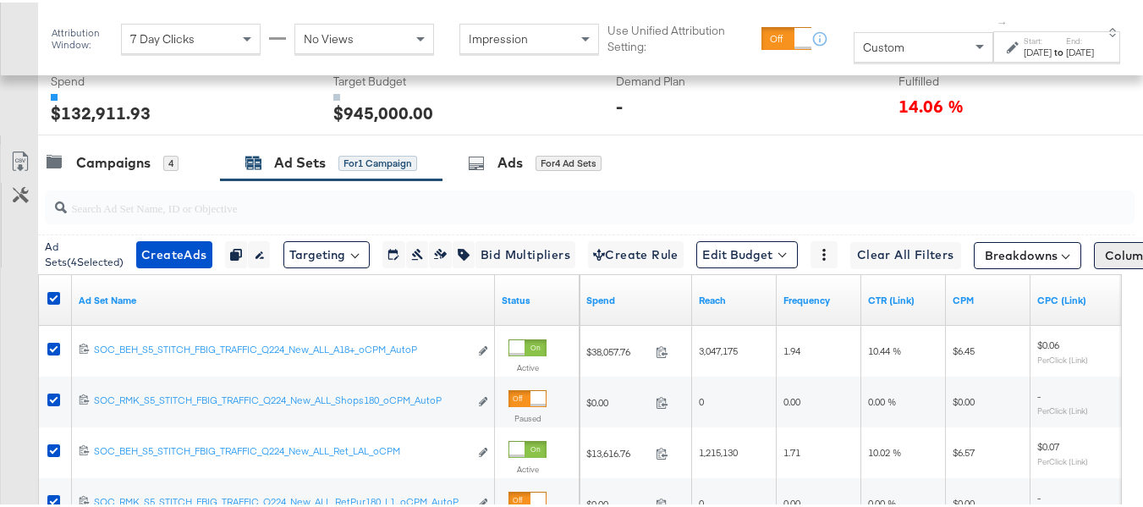
click at [1105, 261] on span "Columns: Custom" at bounding box center [1155, 253] width 100 height 17
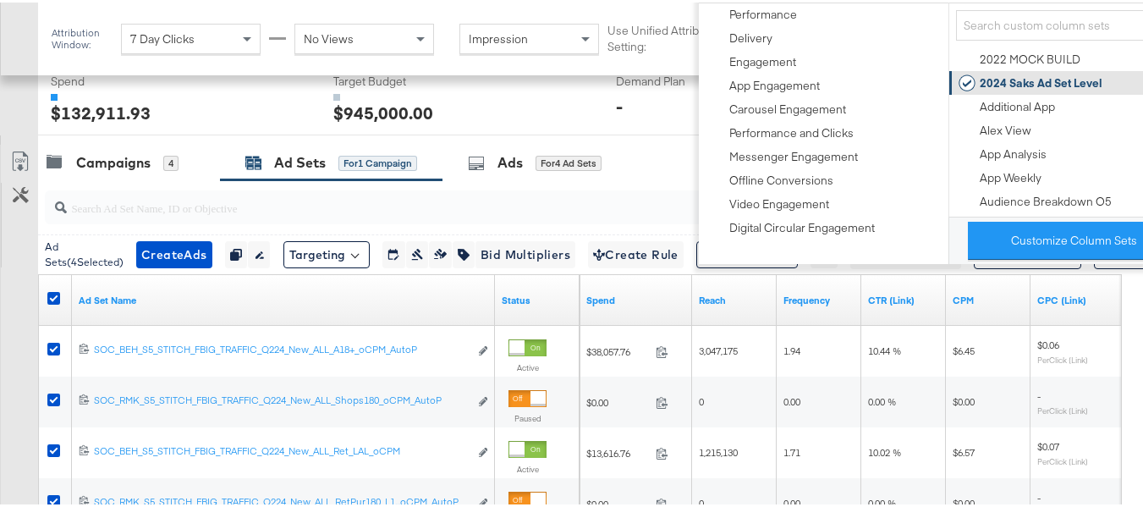
click at [987, 85] on div "2024 Saks Ad Set Level" at bounding box center [1041, 81] width 123 height 16
click at [0, 387] on div "Customize KPIs Export as CSV" at bounding box center [19, 366] width 38 height 448
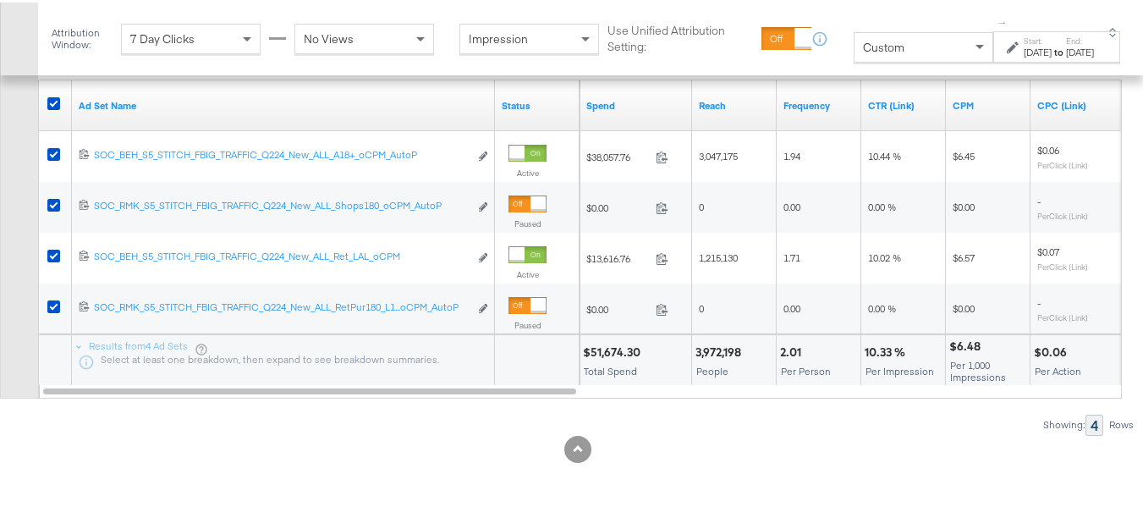
scroll to position [782, 0]
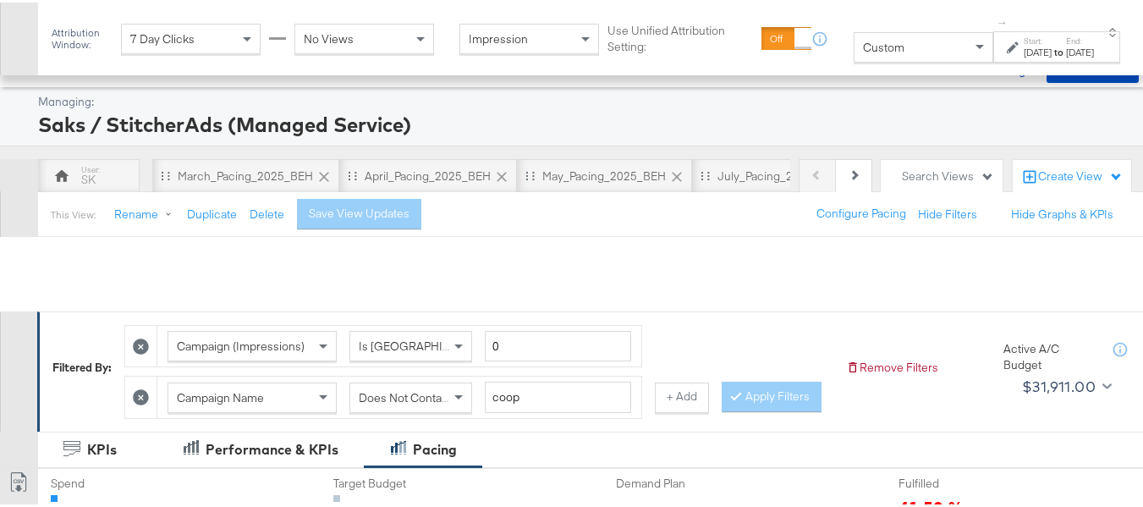
click at [42, 30] on div "Attribution Window: 7 Day Clicks No Views Impression Use Unified Attribution Se…" at bounding box center [590, 36] width 1105 height 73
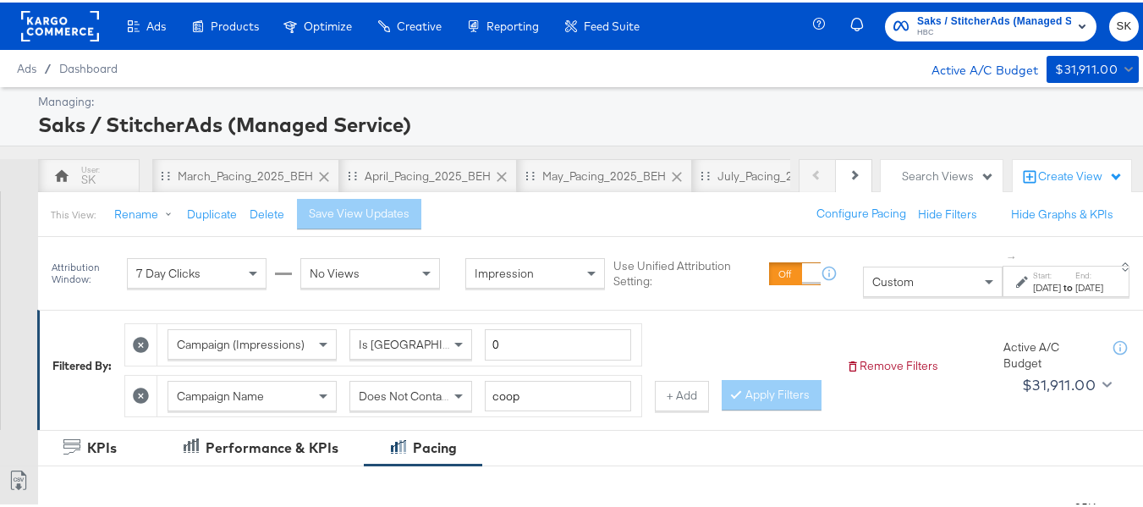
click at [88, 37] on rect at bounding box center [60, 23] width 78 height 30
click at [87, 37] on rect at bounding box center [60, 23] width 78 height 30
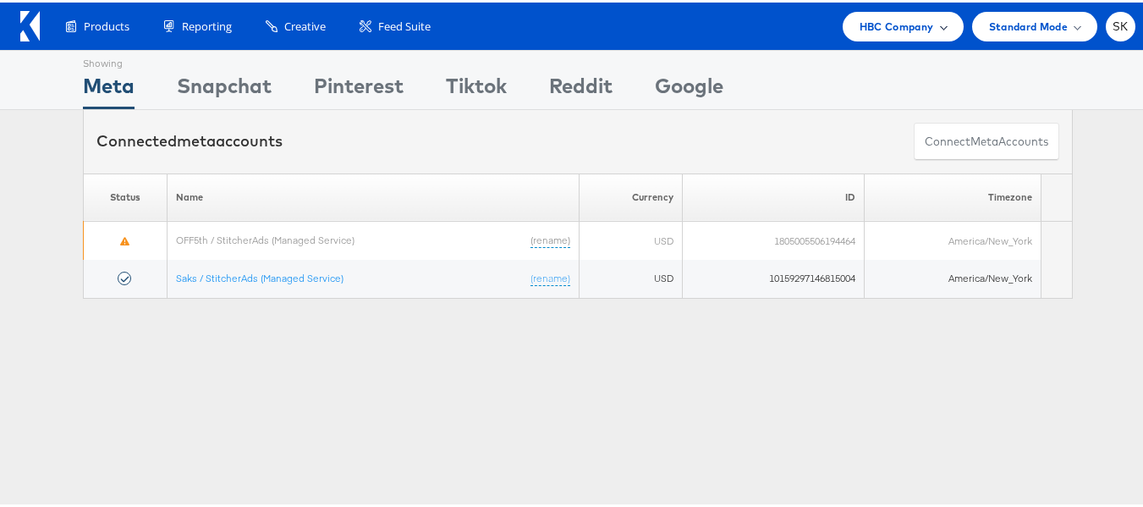
click at [910, 30] on span "HBC Company" at bounding box center [897, 24] width 74 height 18
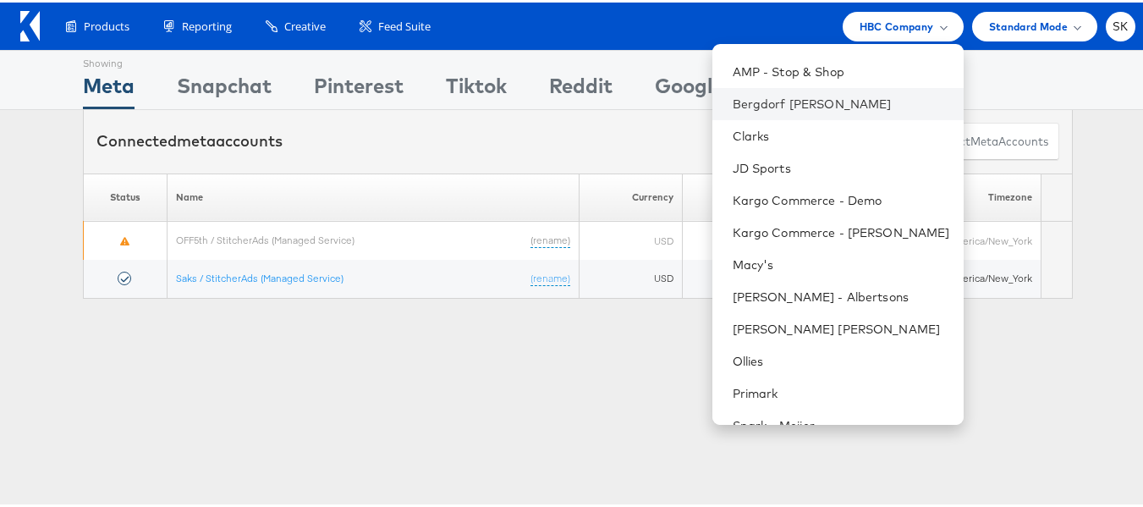
scroll to position [242, 0]
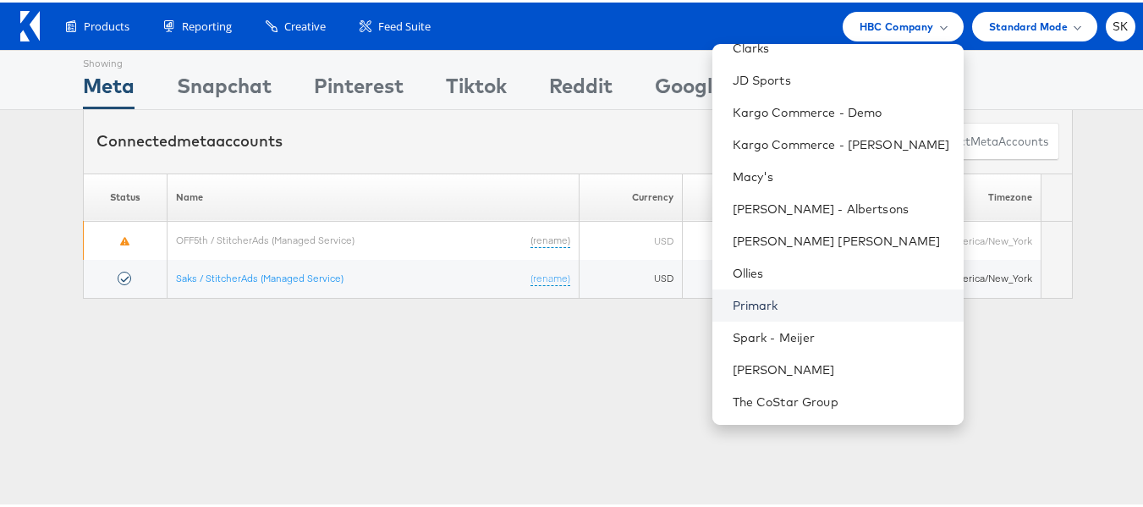
click at [750, 305] on link "Primark" at bounding box center [841, 302] width 217 height 17
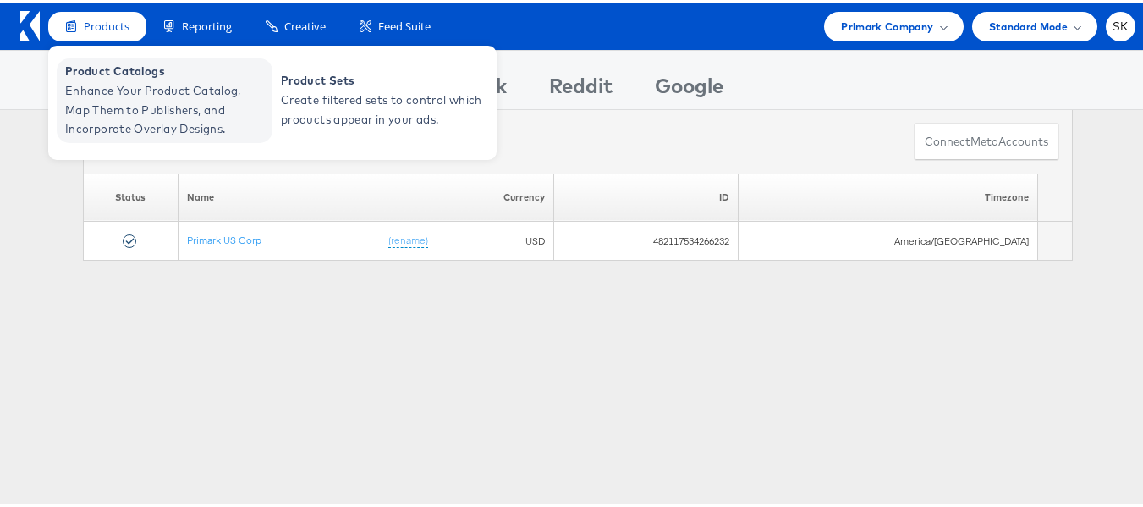
click at [88, 103] on span "Enhance Your Product Catalog, Map Them to Publishers, and Incorporate Overlay D…" at bounding box center [166, 108] width 203 height 58
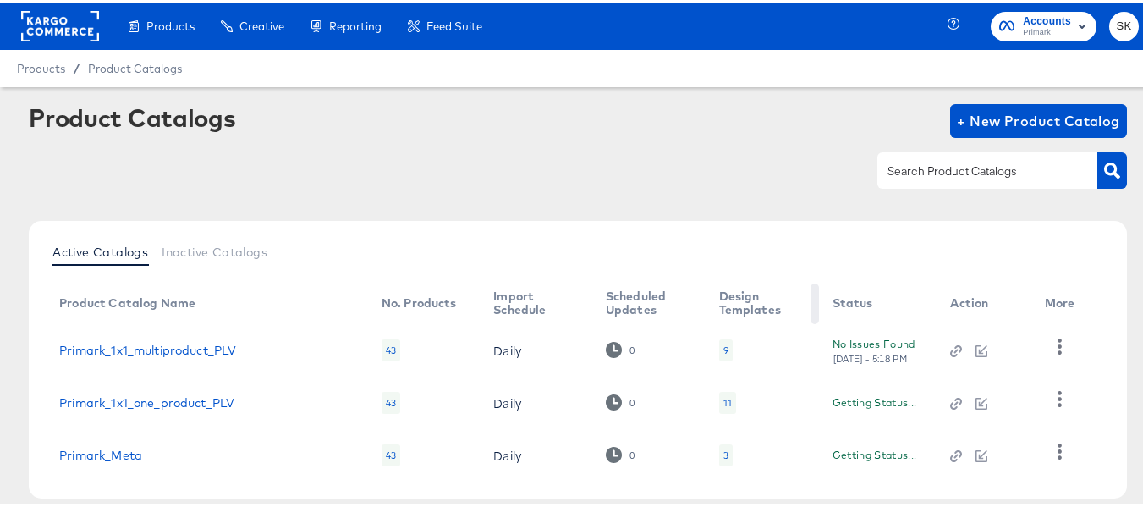
scroll to position [84, 0]
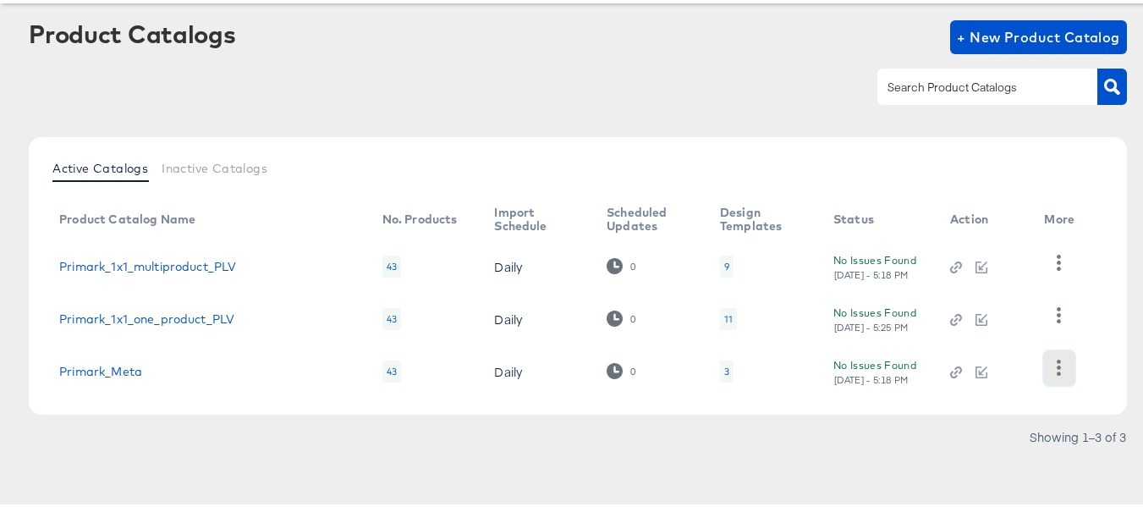
click at [1055, 367] on icon "button" at bounding box center [1059, 365] width 16 height 16
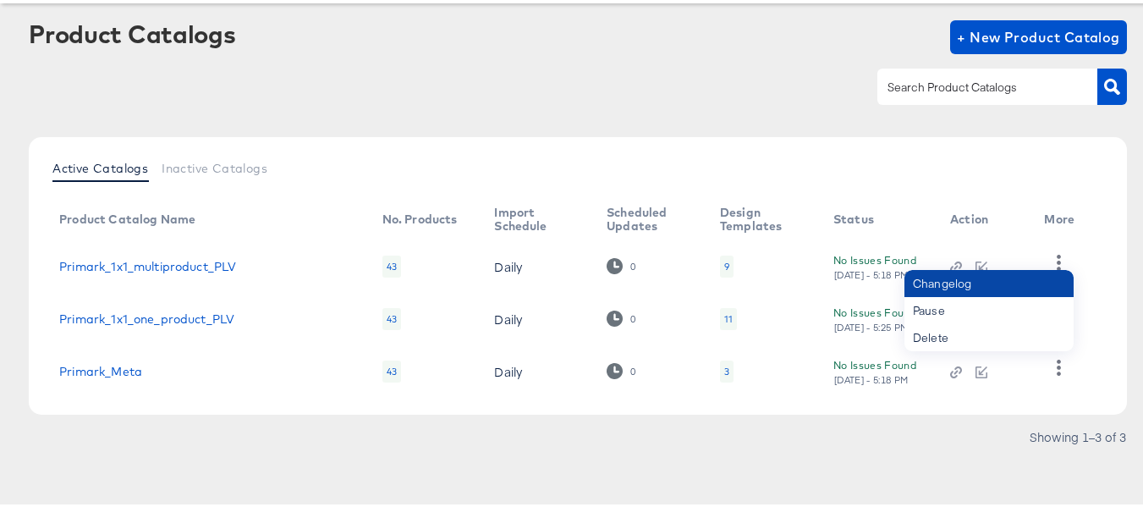
click at [979, 287] on div "Changelog" at bounding box center [988, 280] width 169 height 27
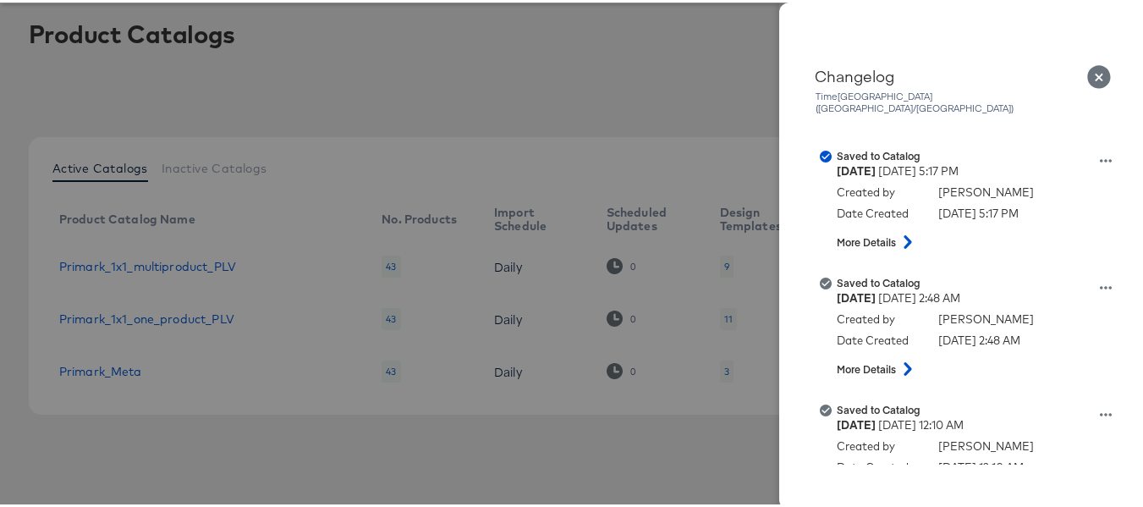
scroll to position [0, 0]
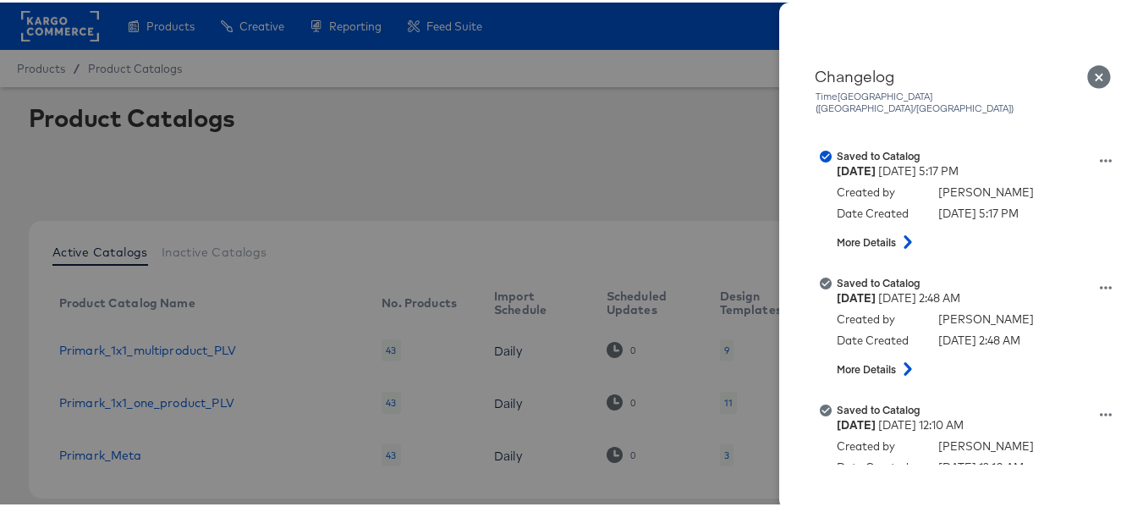
click at [1087, 72] on icon "Close" at bounding box center [1099, 75] width 24 height 24
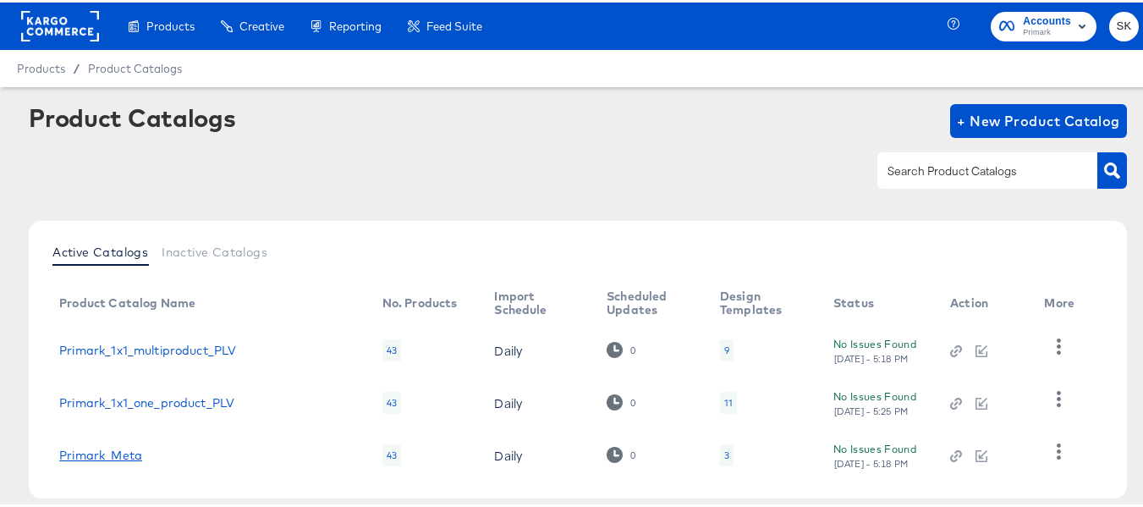
click at [118, 455] on link "Primark_Meta" at bounding box center [100, 453] width 83 height 14
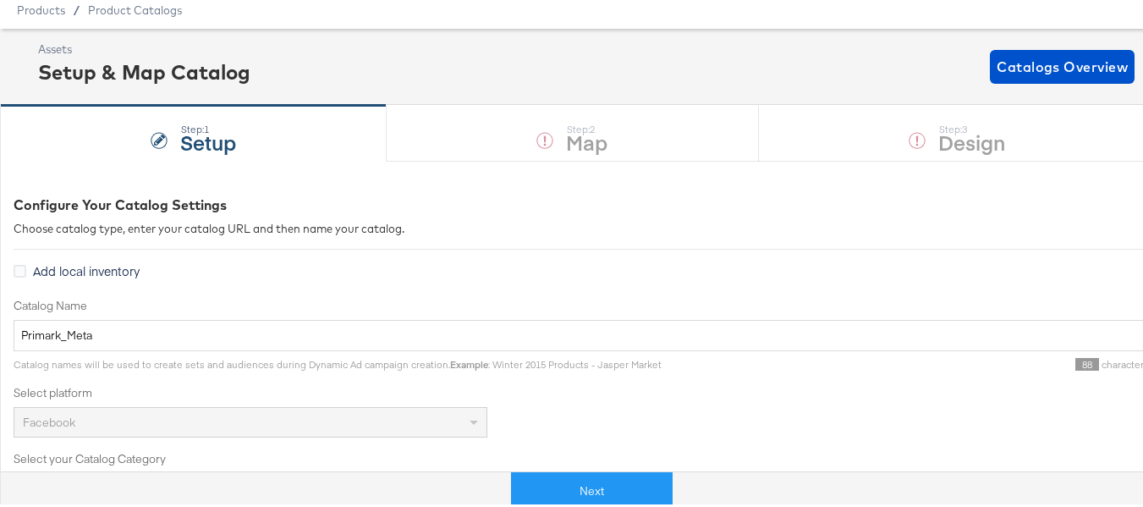
scroll to position [85, 0]
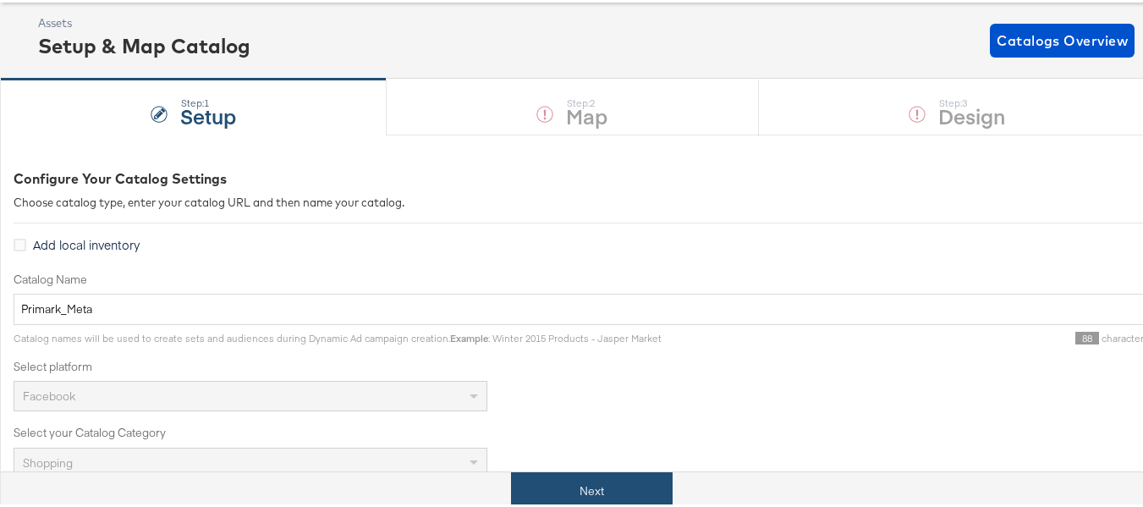
click at [635, 499] on button "Next" at bounding box center [592, 489] width 162 height 38
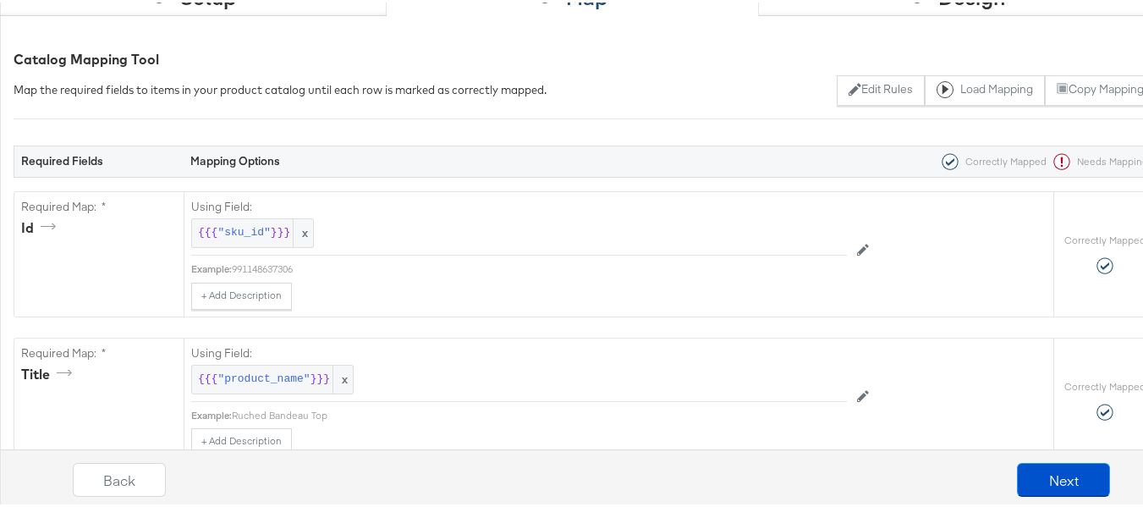
scroll to position [0, 0]
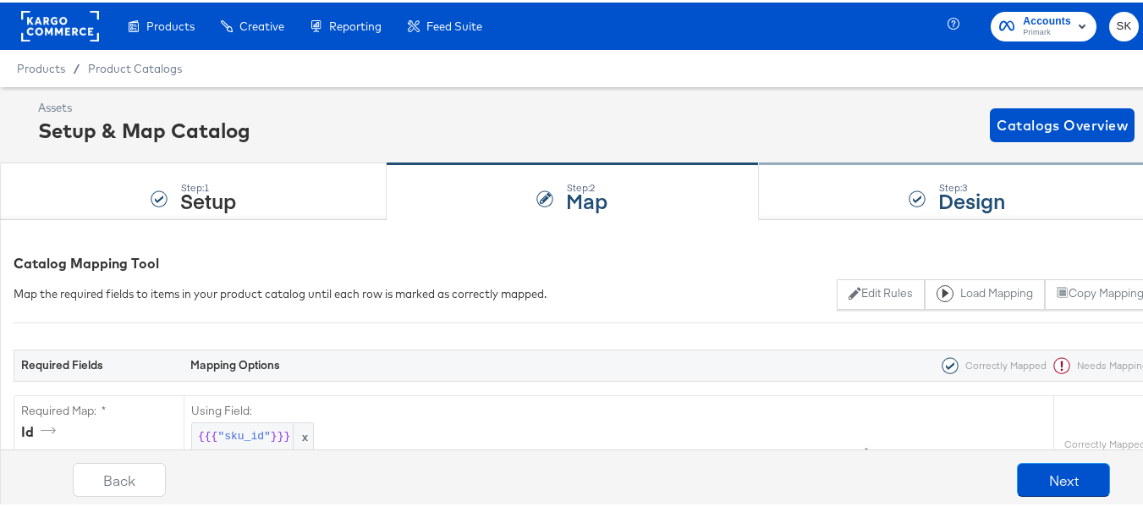
click at [878, 176] on div "Step: 3 Design" at bounding box center [957, 190] width 397 height 56
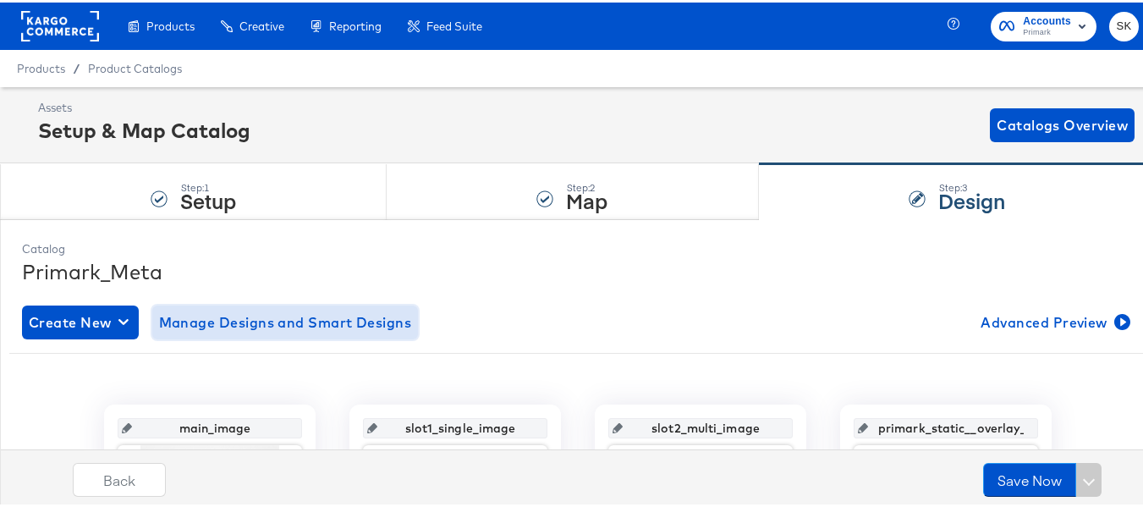
click at [283, 317] on span "Manage Designs and Smart Designs" at bounding box center [285, 320] width 253 height 24
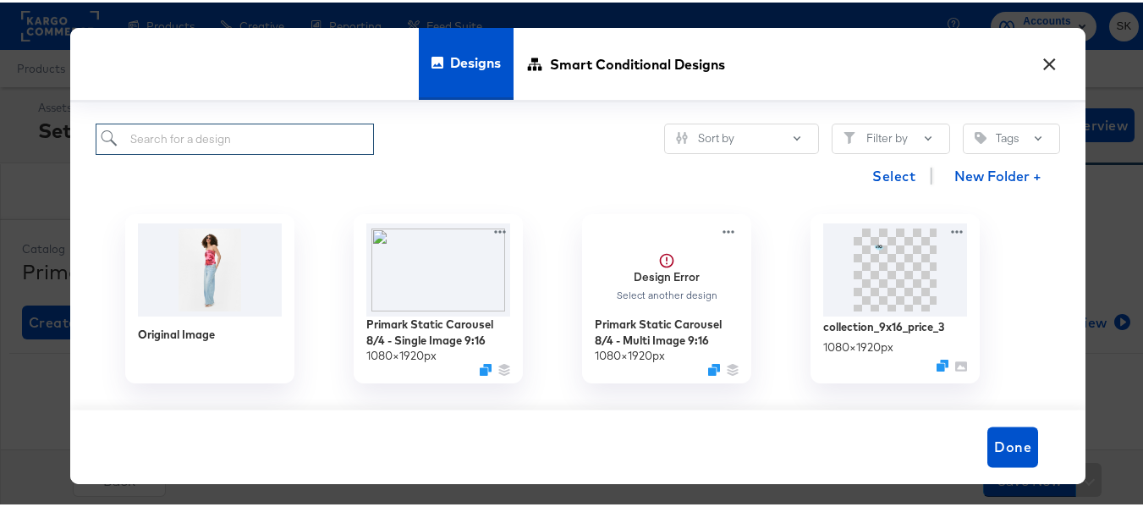
click at [183, 141] on input "search" at bounding box center [235, 136] width 278 height 31
paste input "Primark Static Carousel 8/4 - Single Image 9:16"
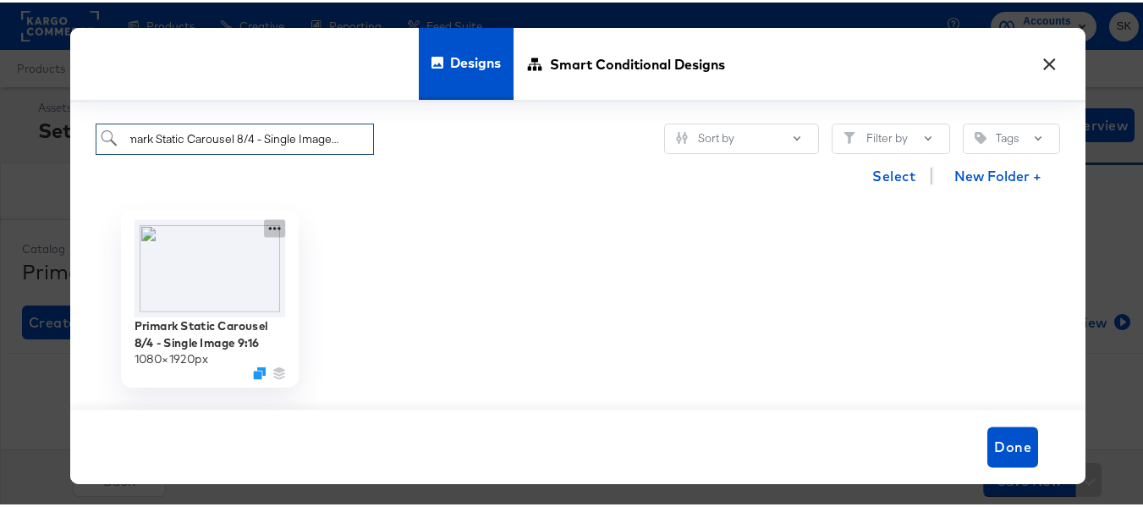
click at [278, 228] on icon at bounding box center [274, 226] width 21 height 18
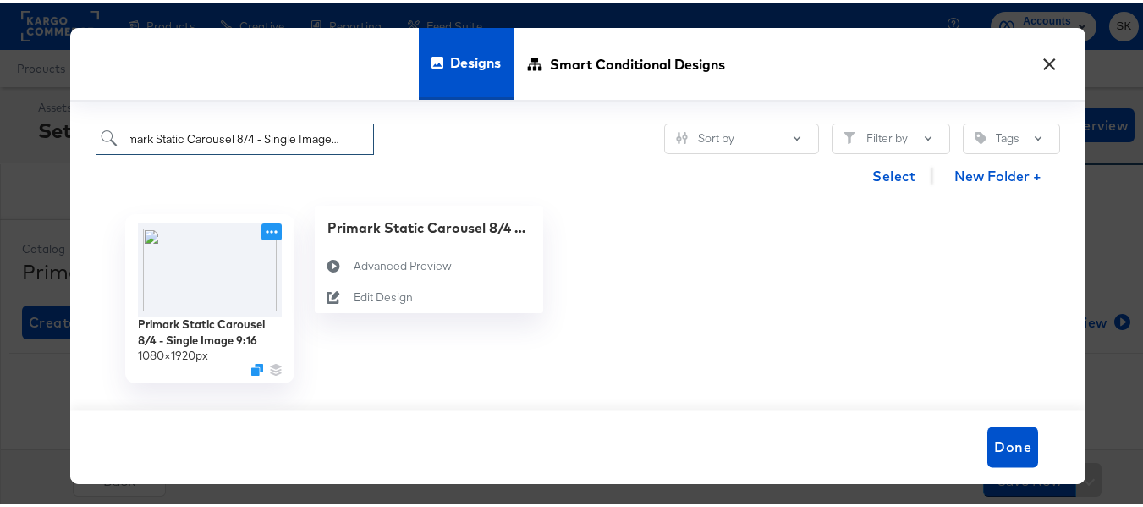
click at [651, 315] on div at bounding box center [666, 296] width 228 height 203
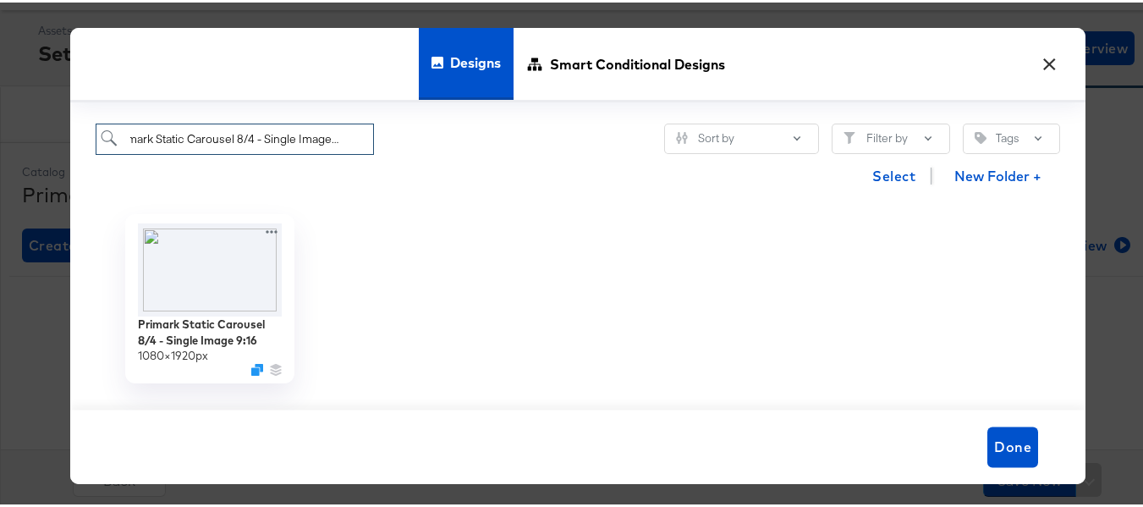
scroll to position [254, 0]
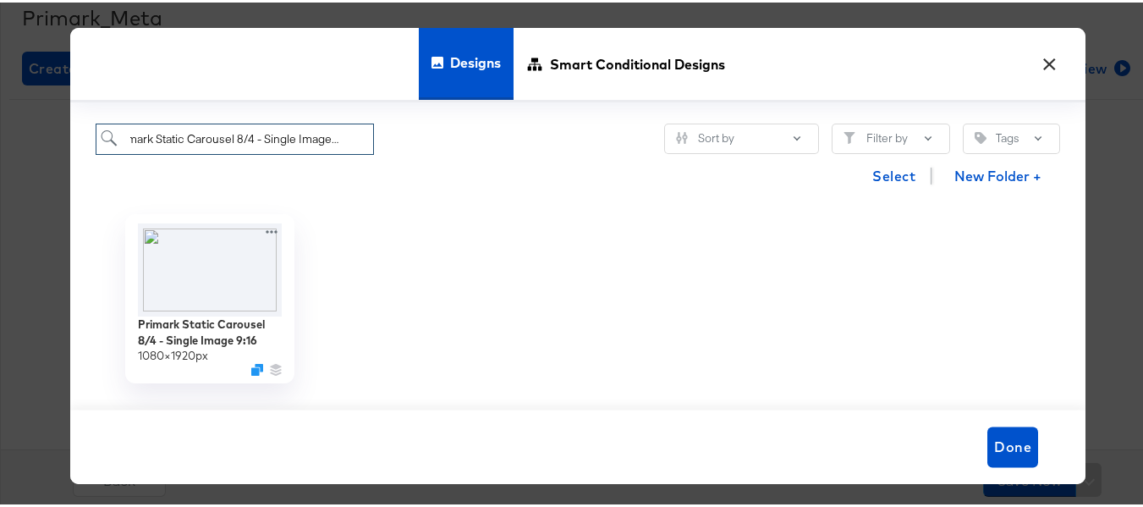
type input "Primark Static Carousel 8/4 - Single Image 9:16"
click at [1043, 67] on button "×" at bounding box center [1049, 57] width 30 height 30
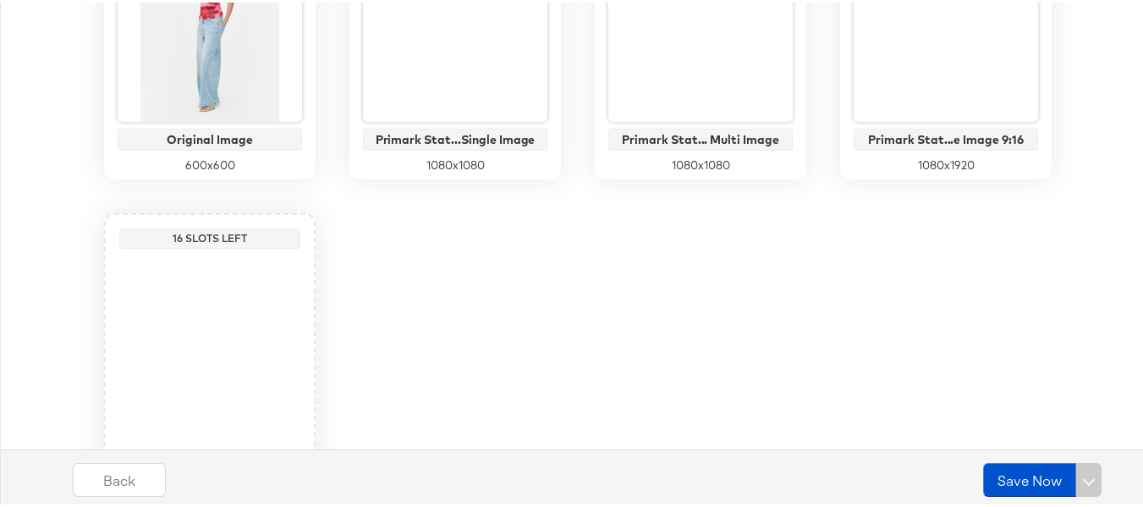
scroll to position [0, 0]
